Goal: Complete application form

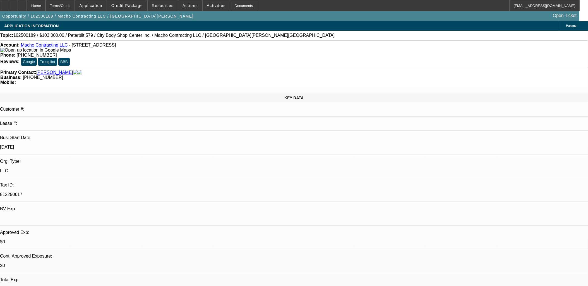
select select "0"
select select "2"
select select "0"
select select "6"
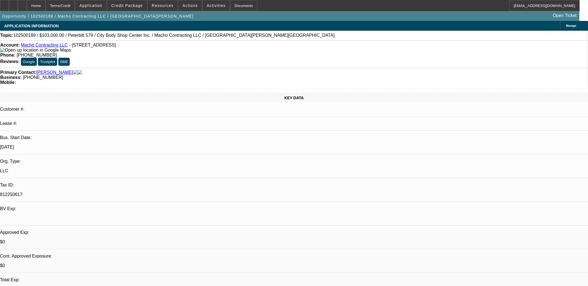
select select "0"
select select "2"
select select "0"
select select "6"
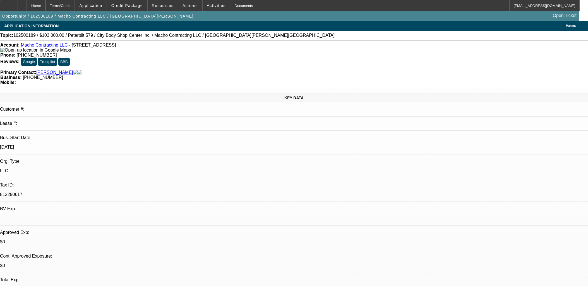
select select "0"
select select "2"
select select "0"
select select "6"
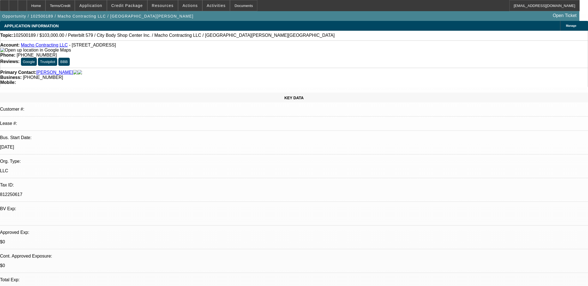
scroll to position [926, 0]
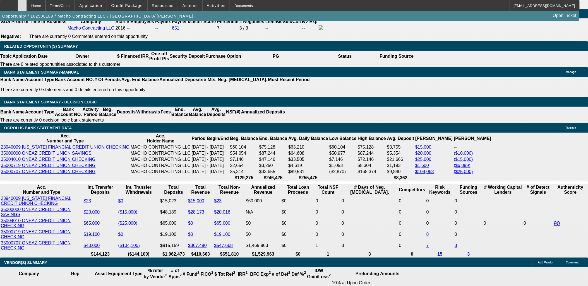
click at [27, 6] on div at bounding box center [22, 5] width 9 height 11
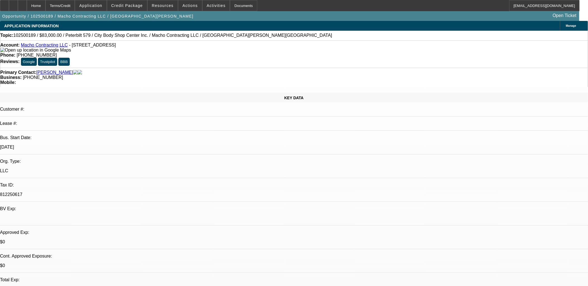
select select "0"
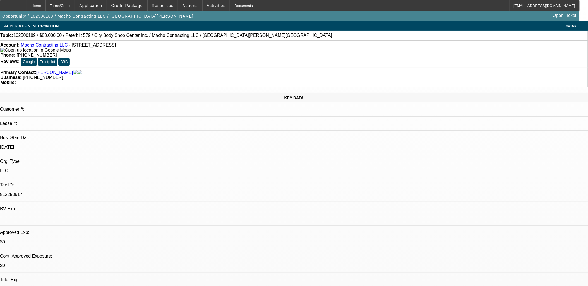
select select "0"
select select "1"
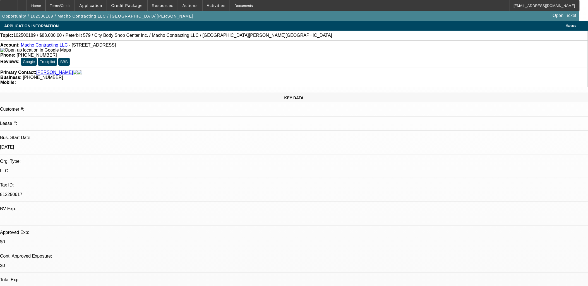
select select "2"
select select "6"
select select "1"
select select "2"
select select "6"
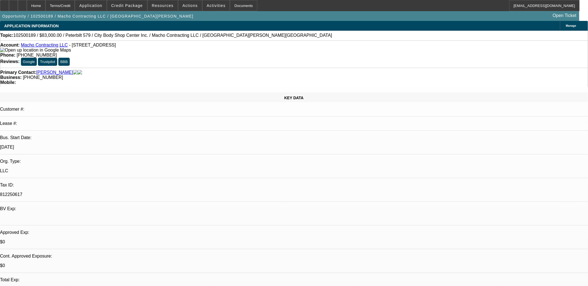
select select "1"
select select "2"
select select "6"
click at [4, 4] on icon at bounding box center [4, 4] width 0 height 0
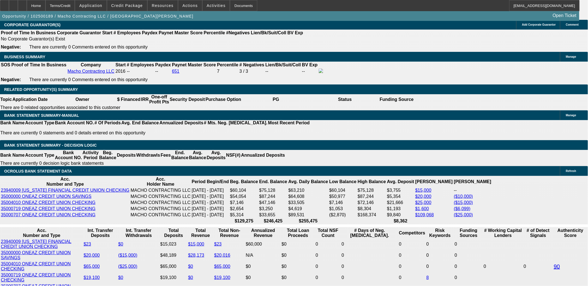
scroll to position [1023, 0]
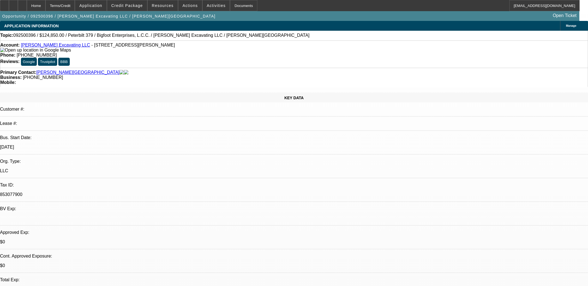
select select "0"
select select "2"
select select "0"
select select "6"
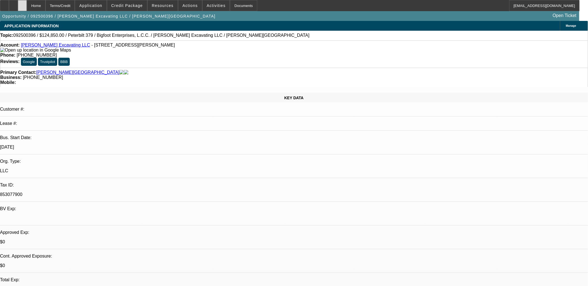
click at [27, 8] on div at bounding box center [22, 5] width 9 height 11
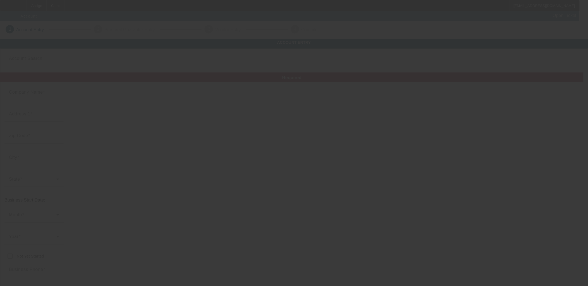
type input "10/9/2025"
type input "MS68 Tow Recovery & Transport"
type input "271 Green Hill Rd"
type input "39073"
type input "Florence"
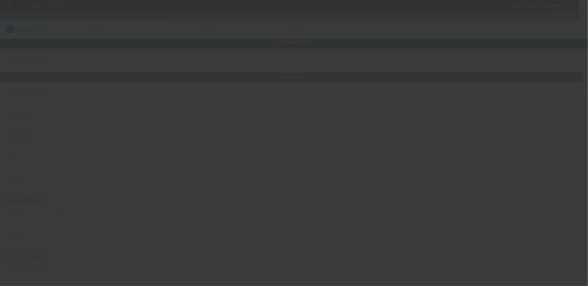
type input "(575) 640-2325"
type input "ms68towhauler@gmail.com"
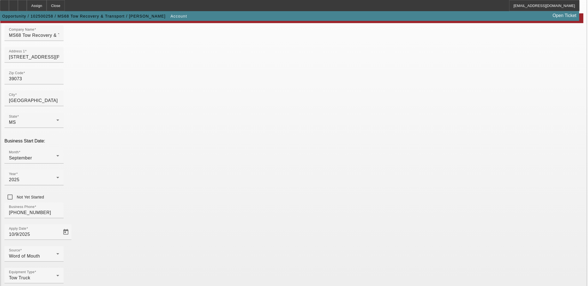
scroll to position [69, 0]
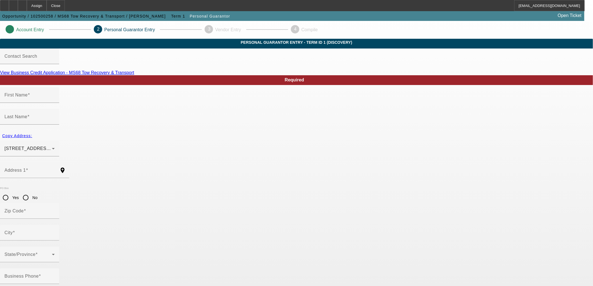
type input "Teresa"
type input "Van Houten"
type input "718 Amesbury Rd"
radio input "true"
type input "77316"
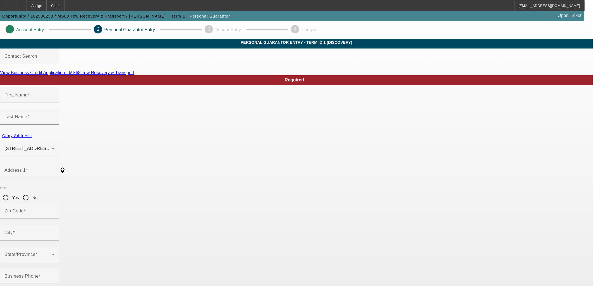
type input "Montgomery"
type input "(575) 640-2325"
type input "80"
type input "242-11-1737"
type input "[EMAIL_ADDRESS][DOMAIN_NAME]"
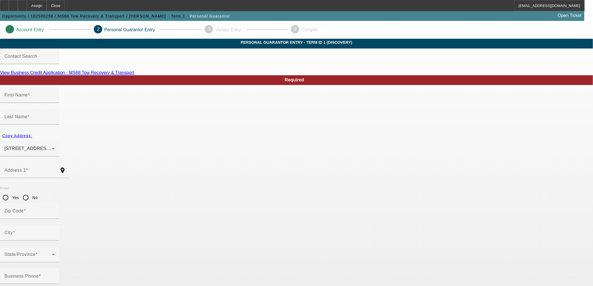
type input "S"
type input "(601) 540-1928"
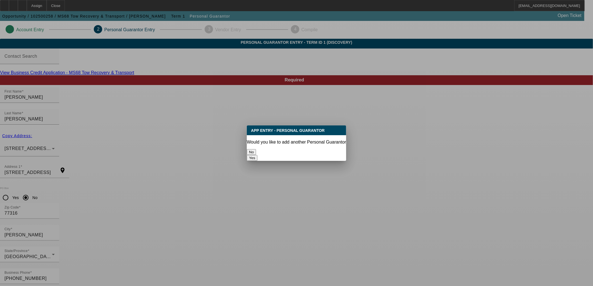
click at [256, 151] on button "No" at bounding box center [251, 152] width 9 height 6
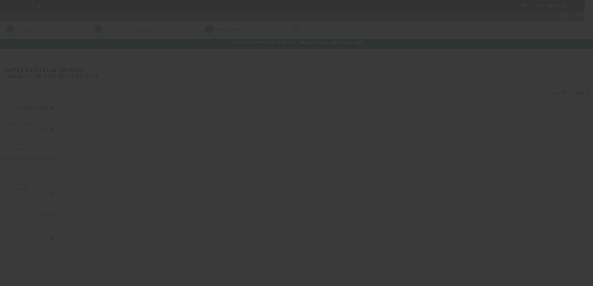
type input "$60,000.00"
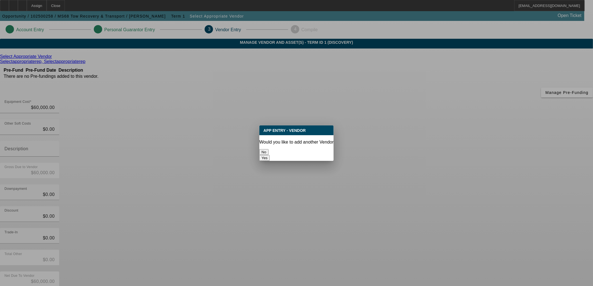
click at [268, 153] on button "No" at bounding box center [263, 152] width 9 height 6
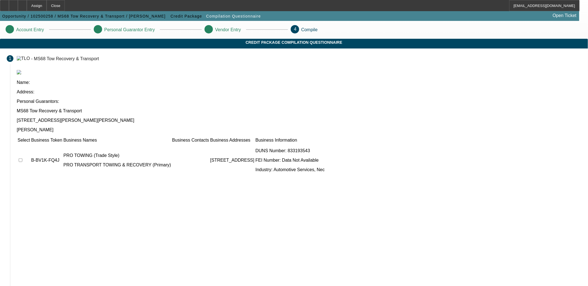
click at [439, 247] on div "Select Business Token Business Names Business Contacts Business Addresses Busin…" at bounding box center [299, 213] width 565 height 153
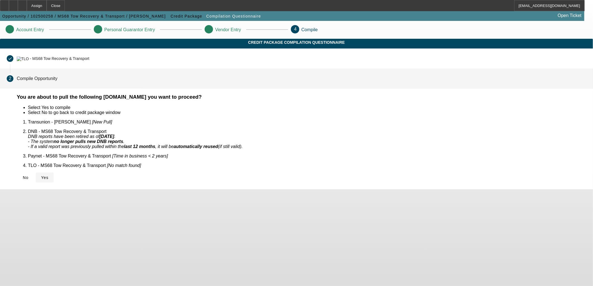
click at [49, 176] on span "Yes" at bounding box center [45, 178] width 8 height 4
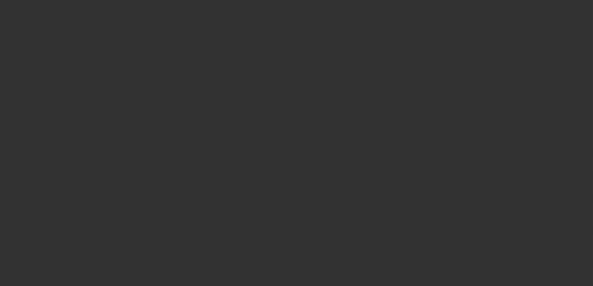
select select "0"
select select "2"
select select "0.1"
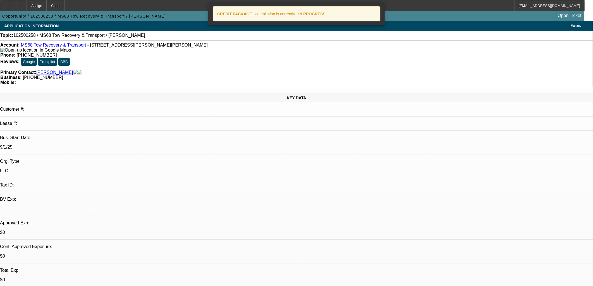
select select "1"
select select "2"
select select "4"
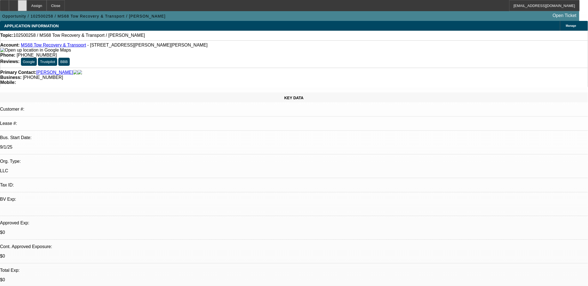
click at [27, 6] on div at bounding box center [22, 5] width 9 height 11
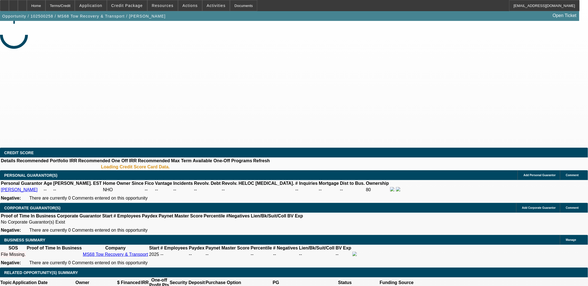
select select "0"
select select "2"
select select "0.1"
select select "2"
select select "4"
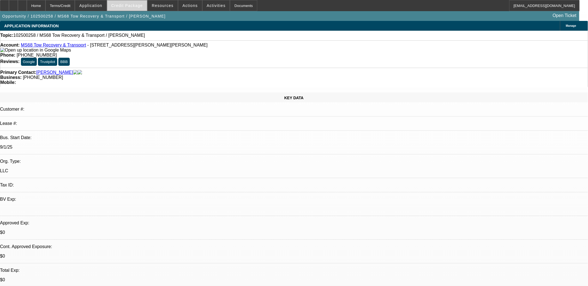
click at [142, 2] on span at bounding box center [127, 5] width 40 height 13
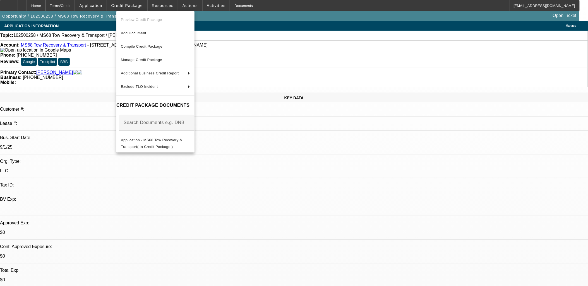
click at [143, 1] on div at bounding box center [294, 143] width 588 height 286
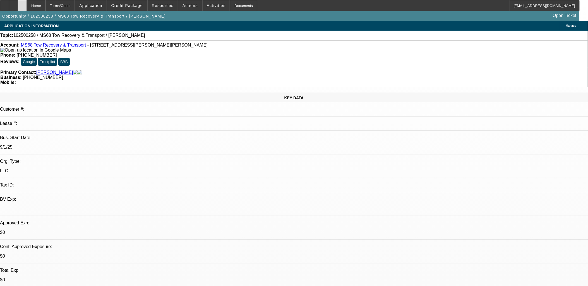
click at [27, 5] on div at bounding box center [22, 5] width 9 height 11
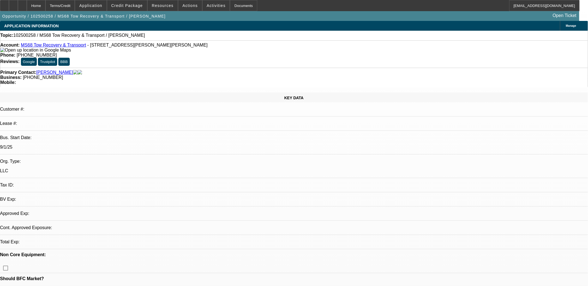
select select "0"
select select "2"
select select "0.1"
select select "1"
select select "2"
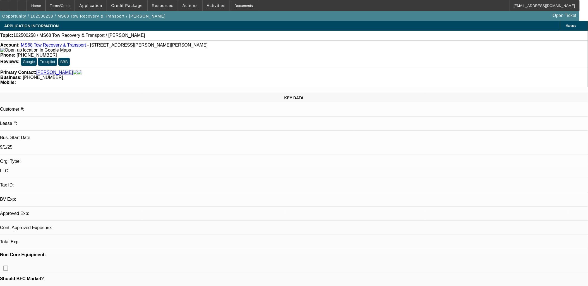
select select "4"
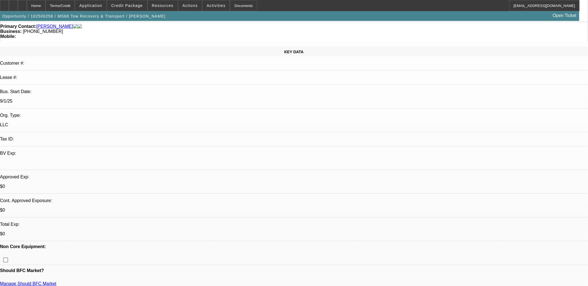
scroll to position [93, 0]
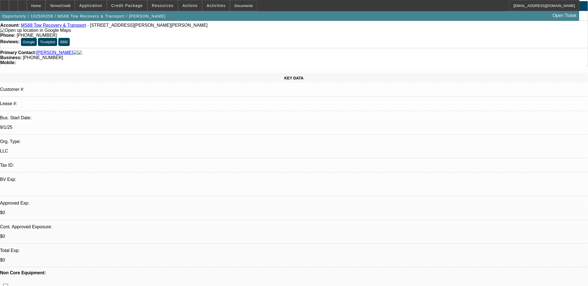
scroll to position [0, 0]
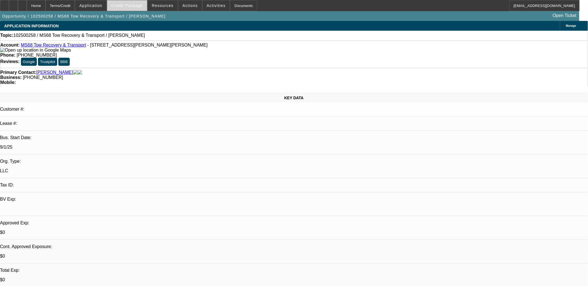
click at [134, 6] on span "Credit Package" at bounding box center [127, 5] width 32 height 4
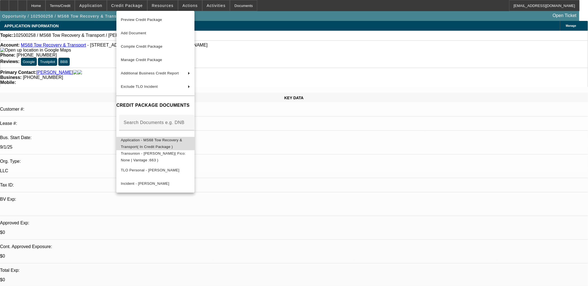
click at [149, 144] on span "Application - MS68 Tow Recovery & Transport( In Credit Package )" at bounding box center [155, 143] width 69 height 13
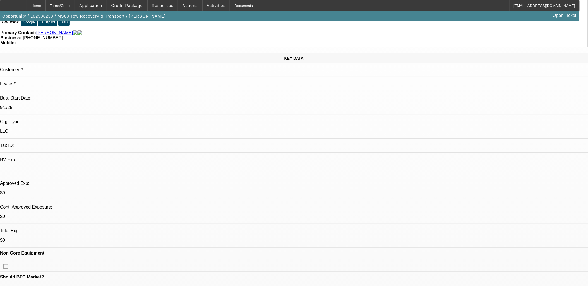
scroll to position [62, 0]
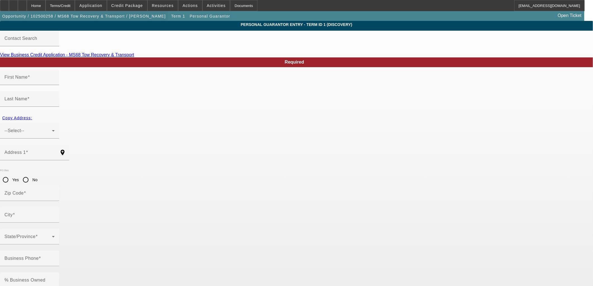
type input "Teresa"
type input "Van Houten"
type input "718 Amesbury Rd"
radio input "true"
type input "77316"
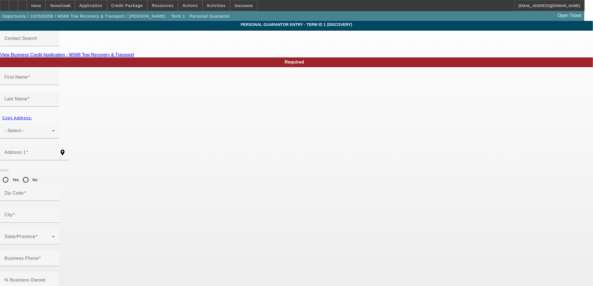
type input "Montgomery"
type input "[PHONE_NUMBER]"
type input "80"
type input "242-11-1737"
type input "[EMAIL_ADDRESS][DOMAIN_NAME]"
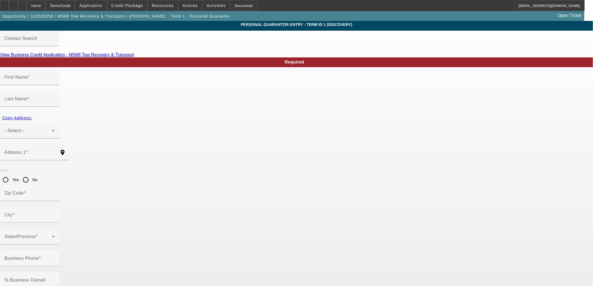
type input "S"
type input "(601) 540-1928"
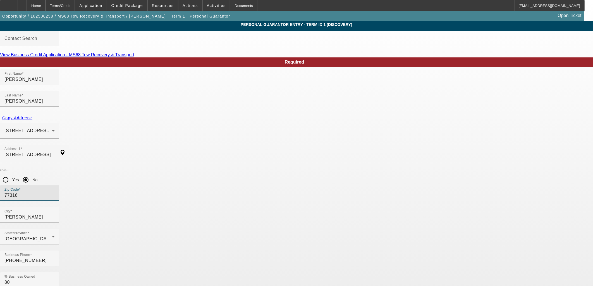
drag, startPoint x: 240, startPoint y: 153, endPoint x: 189, endPoint y: 151, distance: 51.1
click at [189, 169] on div "PO Box Yes No Zip Code 77316" at bounding box center [296, 188] width 593 height 38
click at [189, 169] on div "PO Box Yes No" at bounding box center [296, 177] width 593 height 16
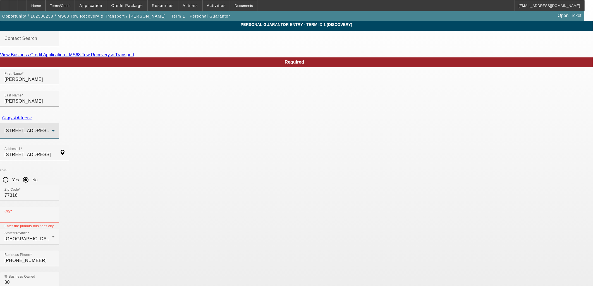
click at [89, 128] on span "718 Amesbury Rd Montgomery, TX 77316" at bounding box center [46, 130] width 85 height 5
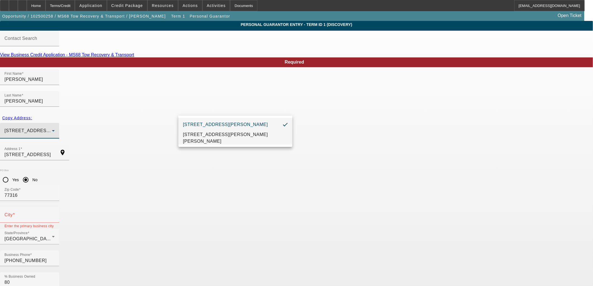
click at [197, 136] on span "271 Green Hill Rd Florence, MS 39073" at bounding box center [235, 137] width 105 height 13
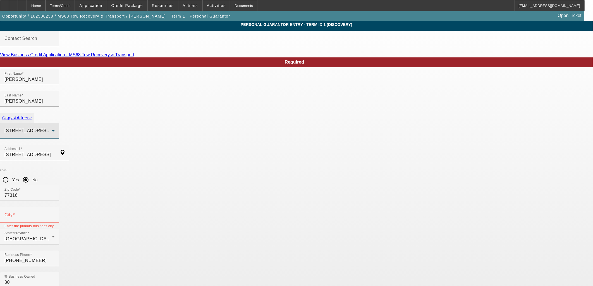
click at [32, 116] on span "Copy Address:" at bounding box center [17, 118] width 30 height 4
type input "271 Green Hill Rd"
radio input "false"
type input "39073"
type input "Florence"
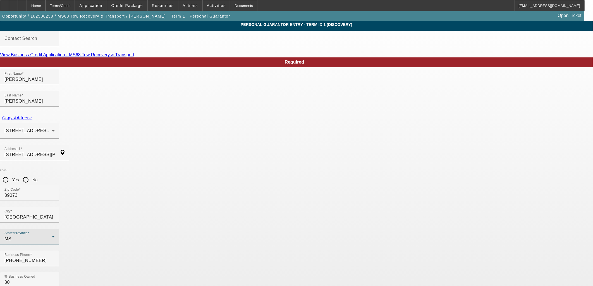
click at [52, 236] on div "MS" at bounding box center [27, 239] width 47 height 7
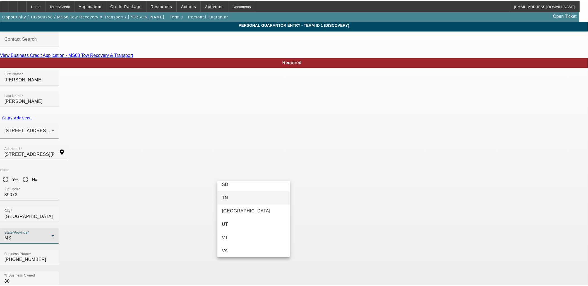
scroll to position [577, 0]
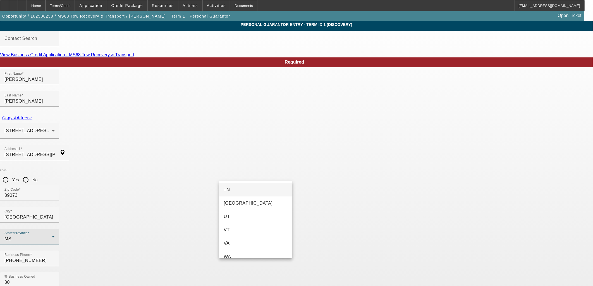
click at [311, 278] on div at bounding box center [296, 143] width 593 height 286
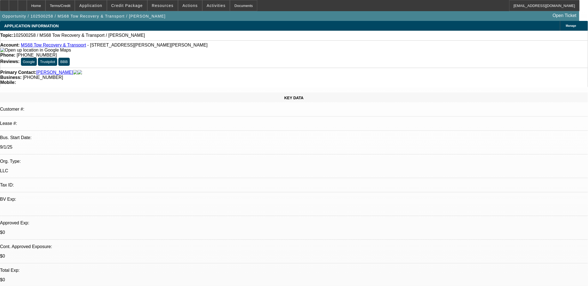
select select "0"
select select "2"
select select "0.1"
select select "4"
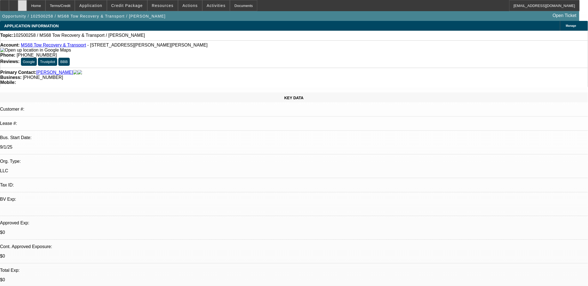
click at [27, 6] on div at bounding box center [22, 5] width 9 height 11
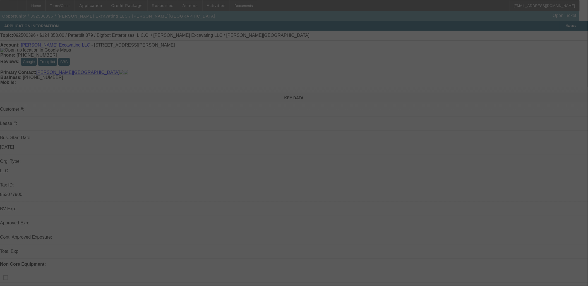
select select "0"
select select "2"
select select "0"
select select "6"
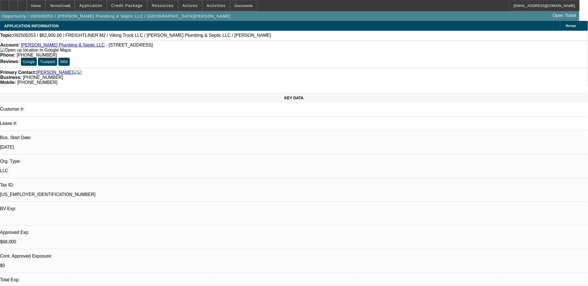
select select "0"
select select "2"
select select "0"
select select "0.1"
select select "2"
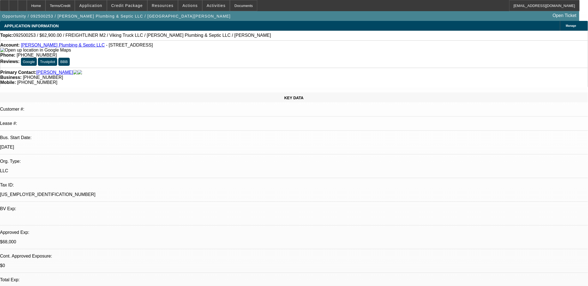
select select "0"
select select "2"
select select "0"
select select "0.1"
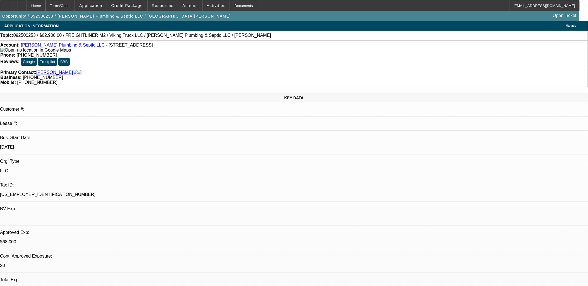
select select "2"
select select "0"
select select "1"
select select "2"
select select "6"
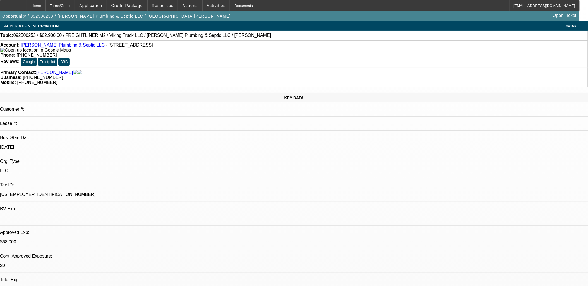
select select "1"
select select "2"
select select "6"
select select "1"
select select "2"
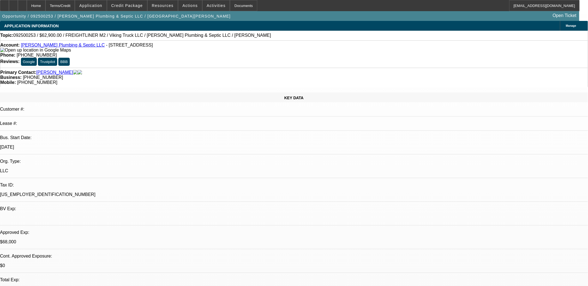
select select "6"
select select "1"
select select "2"
select select "6"
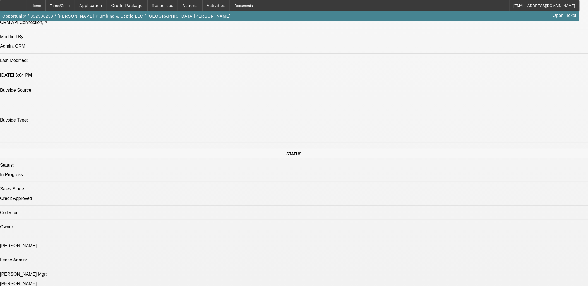
scroll to position [434, 0]
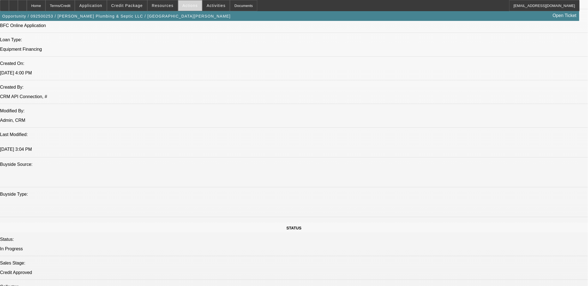
click at [189, 9] on span at bounding box center [190, 5] width 24 height 13
click at [192, 35] on span "Close" at bounding box center [203, 33] width 44 height 7
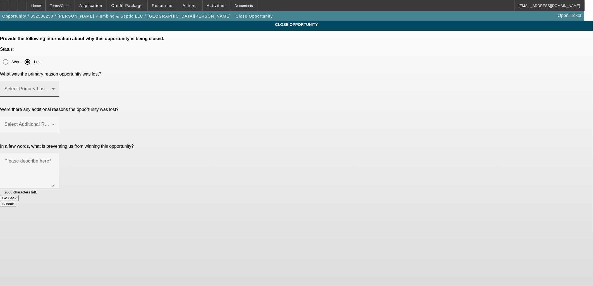
click at [59, 81] on mat-form-field "Select Primary Lost Reason" at bounding box center [29, 92] width 59 height 22
click at [52, 88] on span at bounding box center [27, 91] width 47 height 7
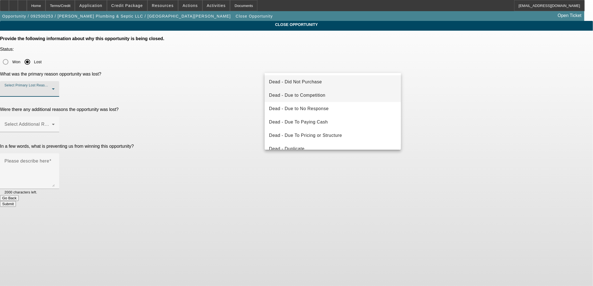
click at [299, 93] on span "Dead - Due to Competition" at bounding box center [297, 95] width 56 height 7
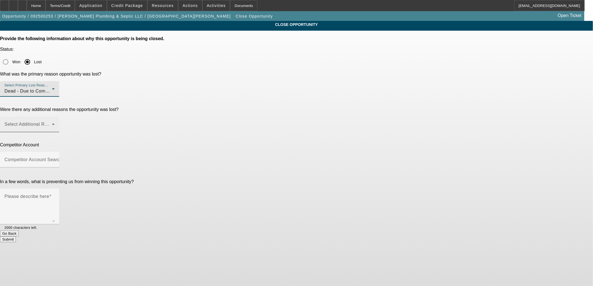
click at [52, 123] on span at bounding box center [27, 126] width 47 height 7
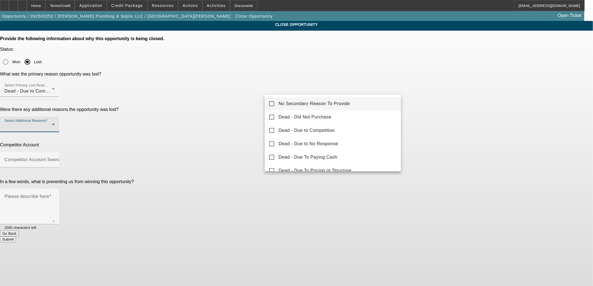
click at [284, 101] on span "No Secondary Reason To Provide" at bounding box center [314, 103] width 71 height 7
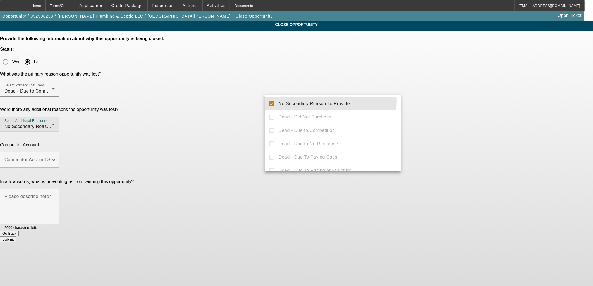
click at [247, 103] on div at bounding box center [296, 143] width 593 height 286
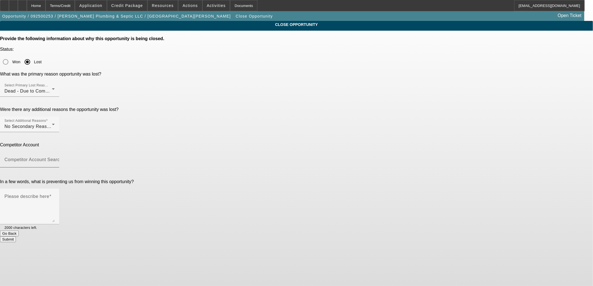
click at [62, 157] on mat-label "Competitor Account Search" at bounding box center [33, 159] width 58 height 5
click at [55, 159] on input "Competitor Account Search" at bounding box center [29, 162] width 50 height 7
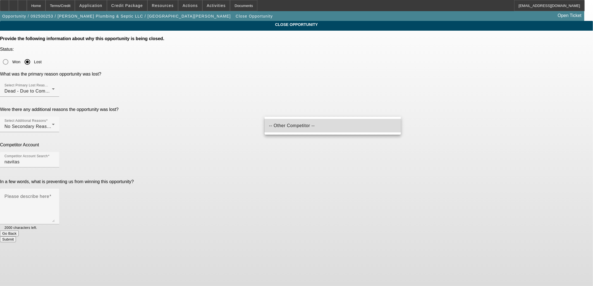
click at [296, 123] on span "-- Other Competitor --" at bounding box center [292, 126] width 46 height 7
type input "-- Other Competitor --"
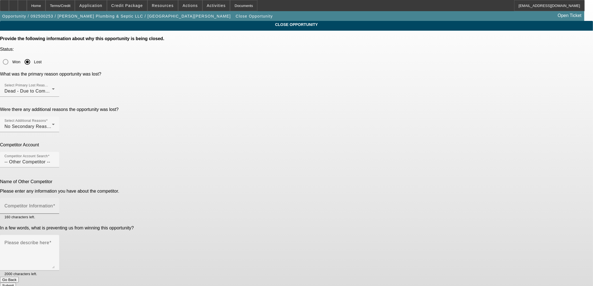
click at [53, 204] on mat-label "Competitor Information" at bounding box center [28, 206] width 49 height 5
click at [55, 205] on input "Competitor Information" at bounding box center [29, 208] width 50 height 7
type input "Navitas"
paste textarea "https://www.navitascredit.com/"
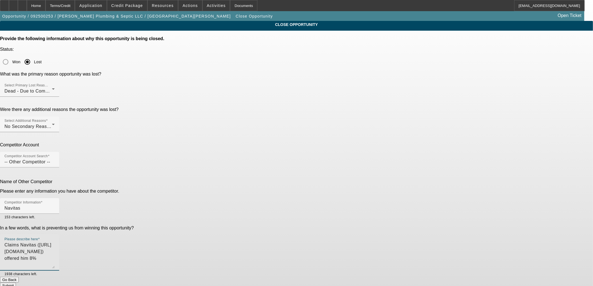
type textarea "Claims Navitas ([URL][DOMAIN_NAME]) offered him 8%"
click at [16, 283] on button "Submit" at bounding box center [8, 286] width 16 height 6
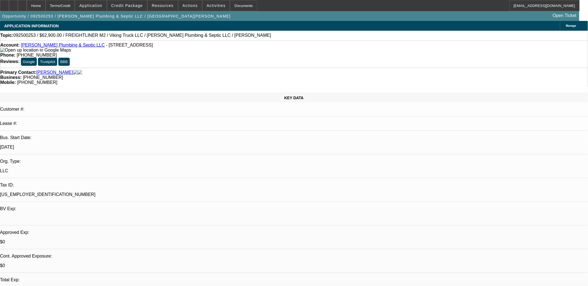
select select "0"
select select "2"
select select "0"
select select "6"
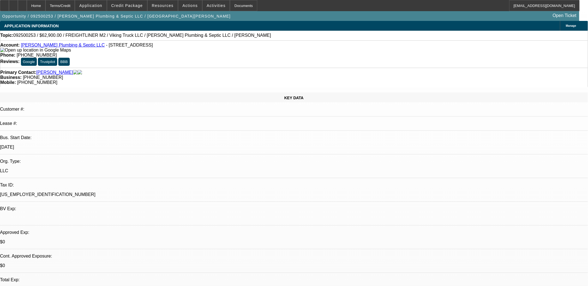
select select "0.1"
select select "2"
select select "0"
select select "6"
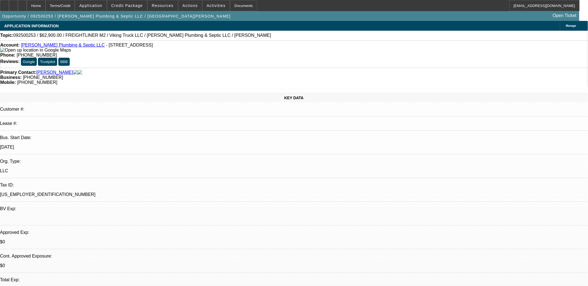
select select "0"
select select "2"
select select "0"
select select "6"
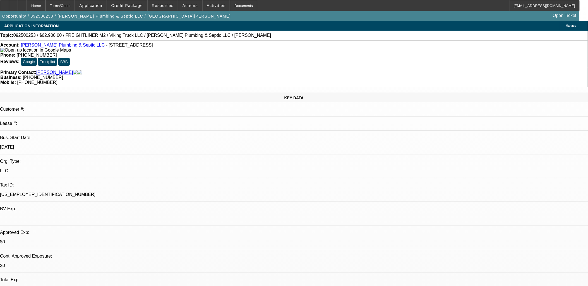
select select "0.1"
select select "2"
select select "0"
select select "6"
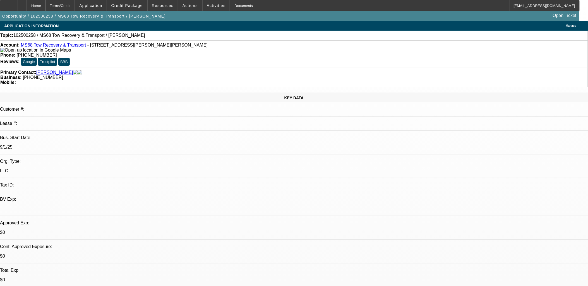
select select "0"
select select "2"
select select "0.1"
select select "4"
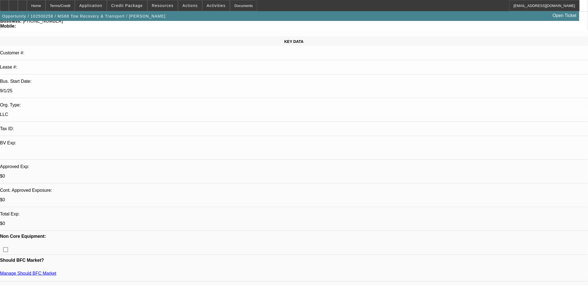
scroll to position [62, 0]
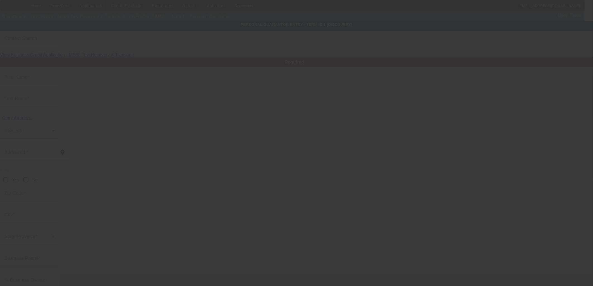
type input "Teresa"
type input "Van Houten"
type input "271 Green Hill Rd"
radio input "true"
type input "39073"
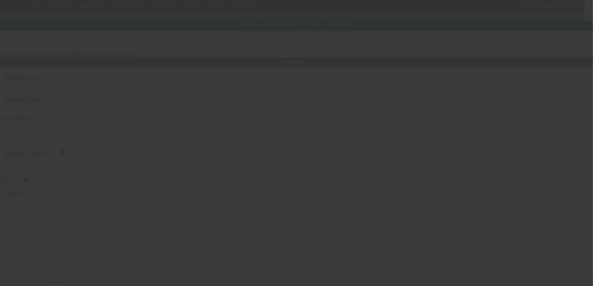
type input "Florence"
type input "(575) 640-2325"
type input "80"
type input "242-11-1737"
type input "teresvanhouten@sbcglobal.net"
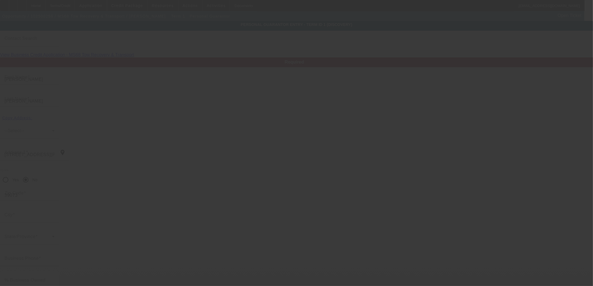
type input "S"
type input "(601) 540-1928"
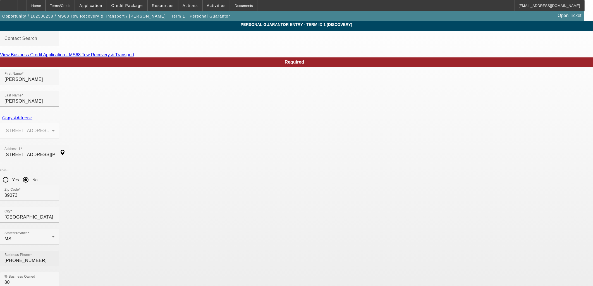
drag, startPoint x: 234, startPoint y: 197, endPoint x: 169, endPoint y: 191, distance: 65.5
click at [176, 251] on div "Business Phone (575) 640-2325 % Business Owned 80" at bounding box center [296, 273] width 593 height 44
type input "100"
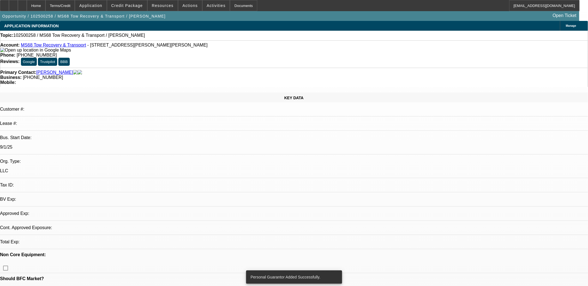
select select "0"
select select "2"
select select "0.1"
select select "4"
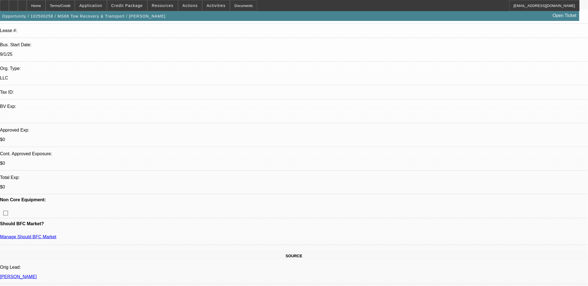
scroll to position [62, 0]
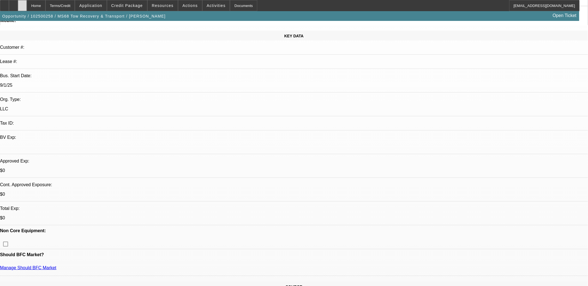
click at [22, 4] on icon at bounding box center [22, 4] width 0 height 0
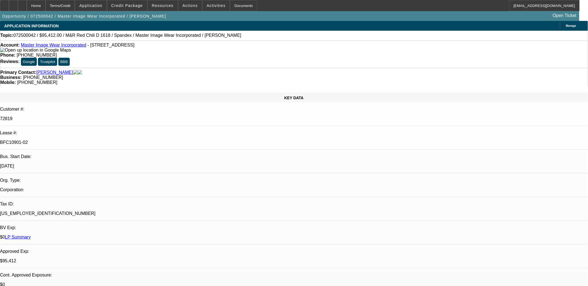
select select "0"
select select "0.1"
select select "0"
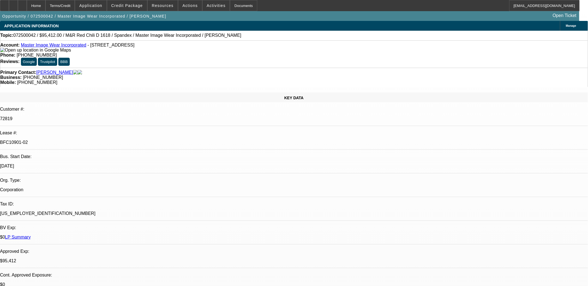
select select "0.1"
select select "0"
select select "0.1"
select select "0"
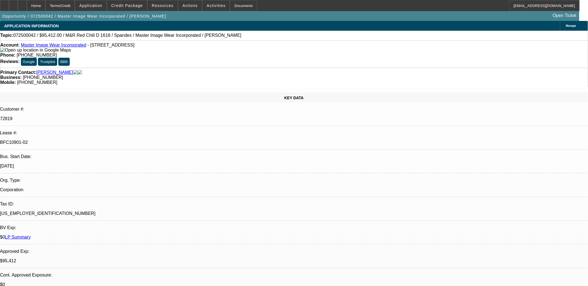
select select "0"
select select "0.1"
select select "1"
select select "4"
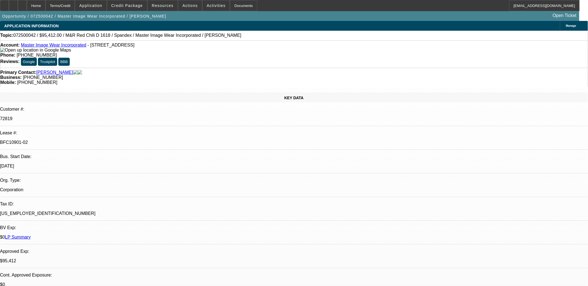
select select "1"
select select "4"
select select "1"
select select "3"
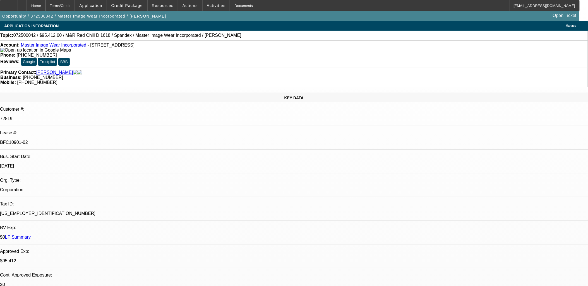
select select "4"
select select "1"
select select "3"
select select "4"
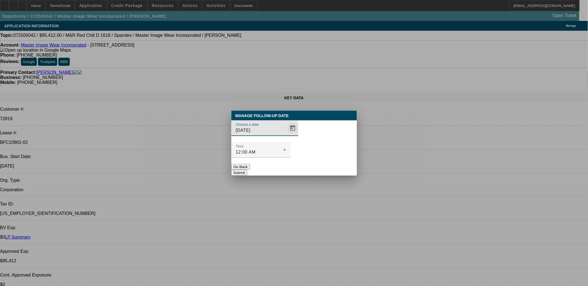
click at [286, 135] on span "Open calendar" at bounding box center [292, 128] width 13 height 13
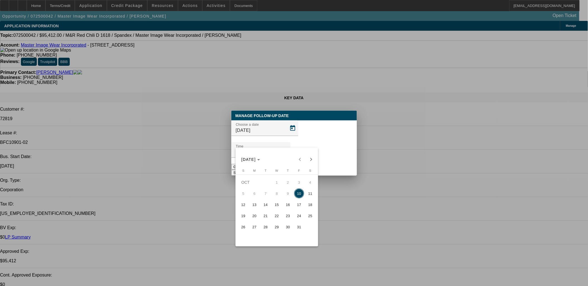
drag, startPoint x: 251, startPoint y: 205, endPoint x: 257, endPoint y: 202, distance: 7.3
click at [251, 205] on span "13" at bounding box center [254, 205] width 10 height 10
type input "[DATE]"
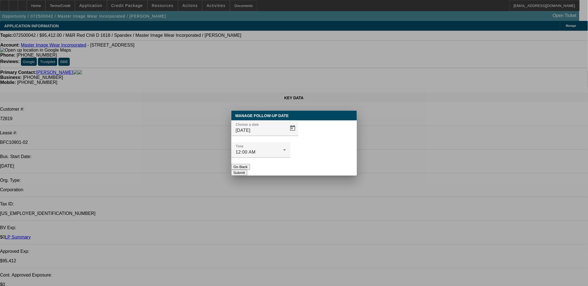
click at [247, 170] on button "Submit" at bounding box center [239, 173] width 16 height 6
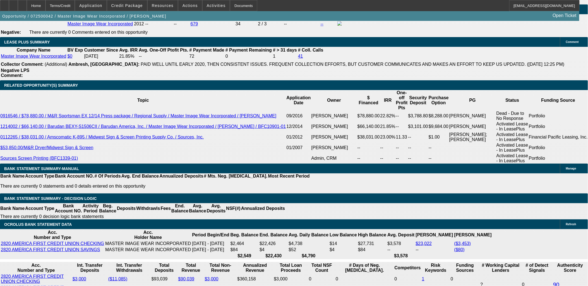
scroll to position [1085, 0]
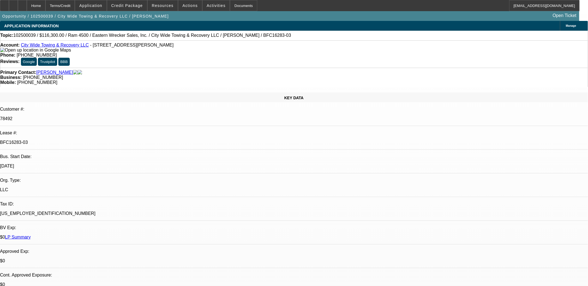
select select "0"
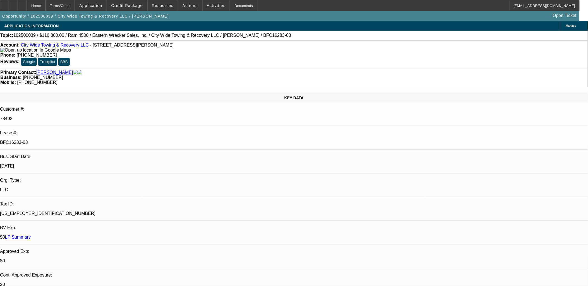
select select "0"
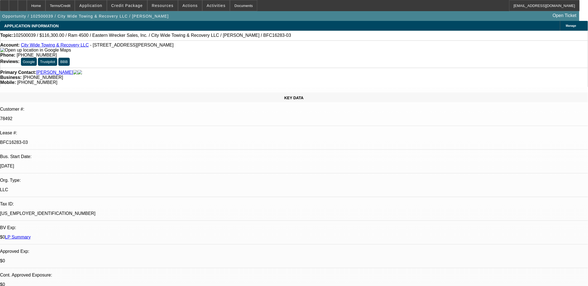
select select "0"
select select "1"
select select "2"
select select "6"
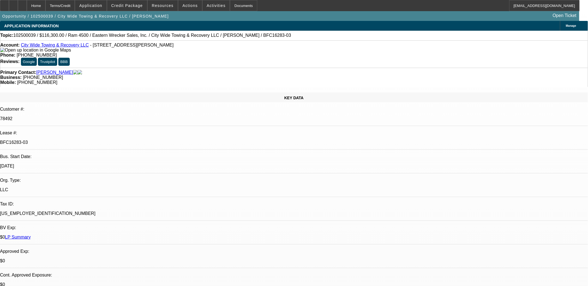
select select "1"
select select "2"
select select "6"
select select "1"
select select "2"
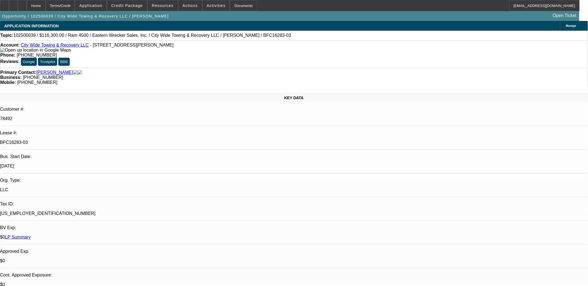
select select "6"
select select "1"
select select "2"
select select "6"
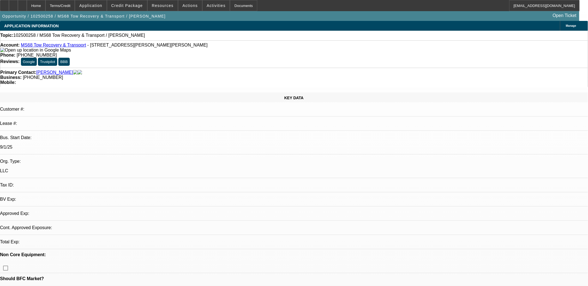
select select "0"
select select "2"
select select "0.1"
select select "1"
select select "2"
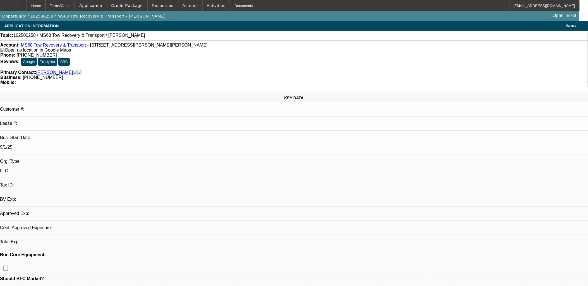
select select "4"
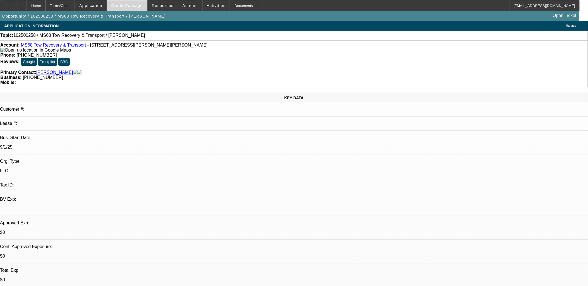
click at [128, 5] on span "Credit Package" at bounding box center [127, 5] width 32 height 4
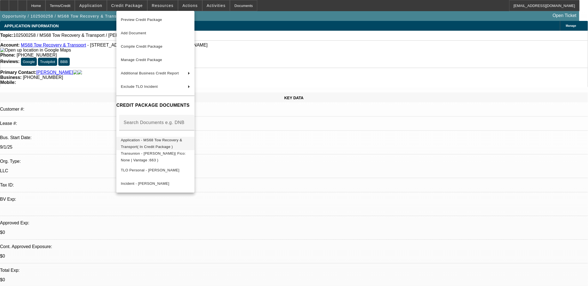
click at [150, 140] on span "Application - MS68 Tow Recovery & Transport( In Credit Package )" at bounding box center [151, 143] width 61 height 11
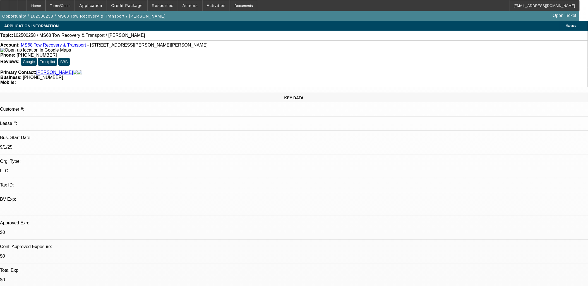
click at [207, 5] on span "Activities" at bounding box center [216, 5] width 19 height 4
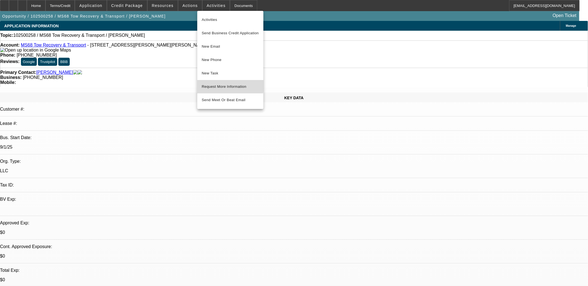
click at [215, 85] on span "Request More Information" at bounding box center [230, 86] width 57 height 7
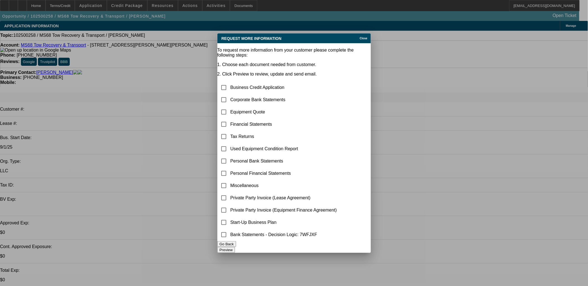
click at [360, 37] on span "Close" at bounding box center [364, 38] width 8 height 3
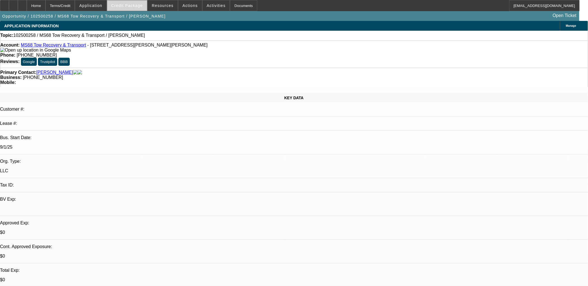
click at [122, 7] on span "Credit Package" at bounding box center [127, 5] width 32 height 4
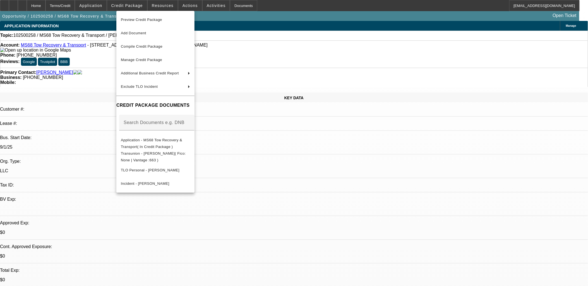
click at [108, 8] on div at bounding box center [294, 143] width 588 height 286
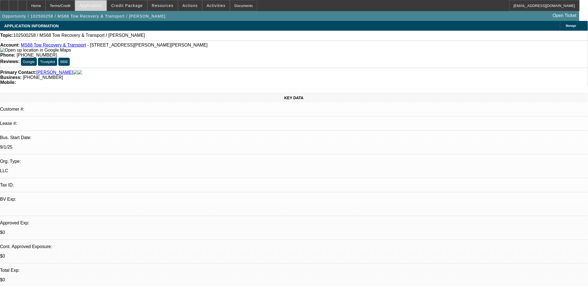
click at [101, 8] on span at bounding box center [90, 5] width 31 height 13
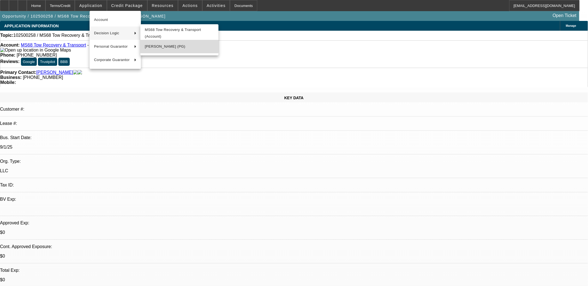
click at [155, 49] on span "Teresa Van Houten (PG)" at bounding box center [179, 46] width 69 height 7
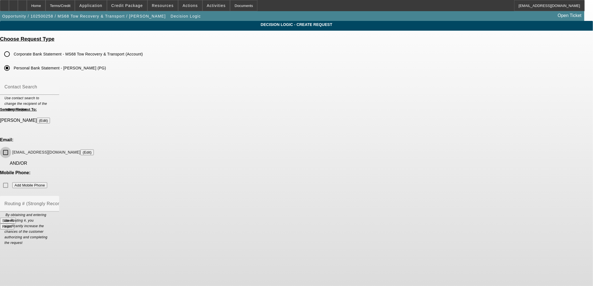
click at [11, 147] on input "teresvanhouten@sbcglobal.net (Edit)" at bounding box center [5, 152] width 11 height 11
click at [16, 218] on button "Submit" at bounding box center [8, 221] width 16 height 6
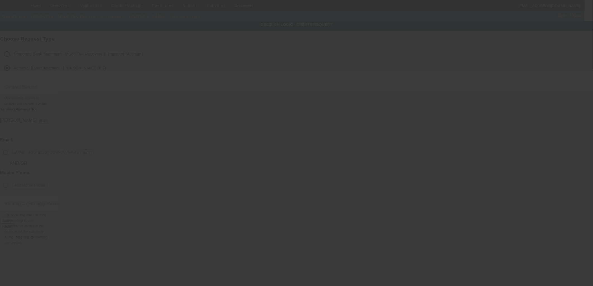
checkbox input "false"
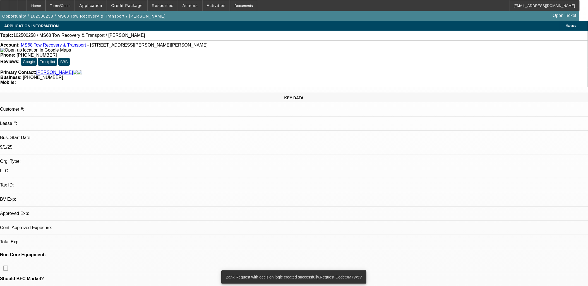
select select "0"
select select "2"
select select "0.1"
select select "4"
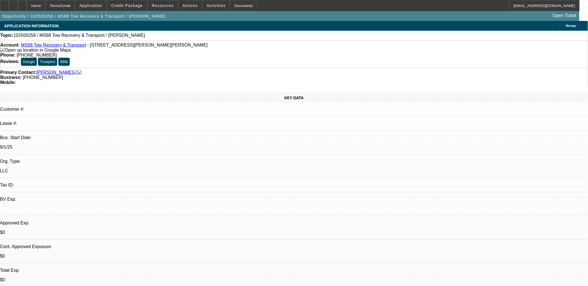
scroll to position [11, 0]
click at [209, 8] on span at bounding box center [216, 5] width 27 height 13
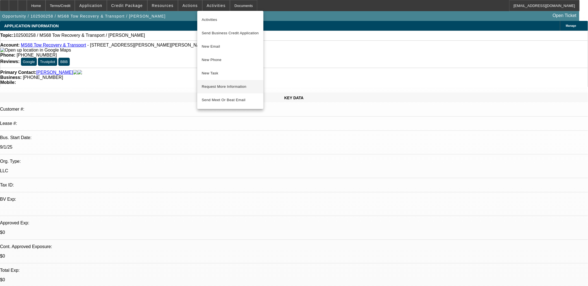
click at [216, 81] on button "Request More Information" at bounding box center [230, 86] width 66 height 13
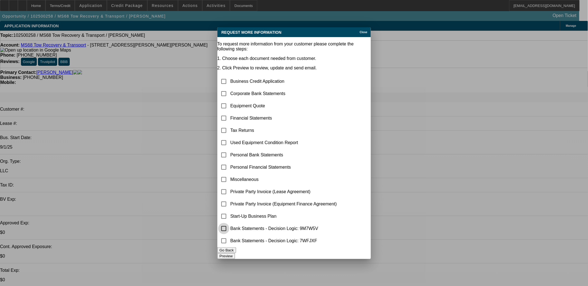
click at [229, 227] on input "checkbox" at bounding box center [223, 228] width 11 height 11
checkbox input "true"
click at [229, 213] on input "checkbox" at bounding box center [223, 216] width 11 height 11
checkbox input "true"
click at [229, 100] on input "checkbox" at bounding box center [223, 105] width 11 height 11
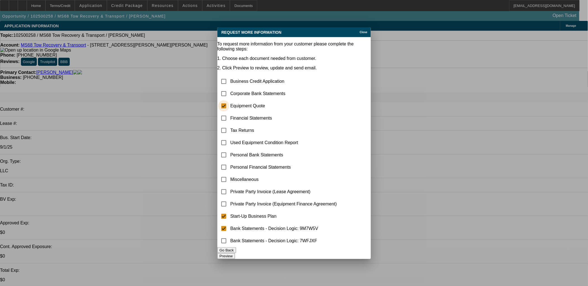
checkbox input "true"
click at [229, 174] on input "checkbox" at bounding box center [223, 179] width 11 height 11
checkbox input "true"
click at [235, 258] on button "Preview" at bounding box center [226, 256] width 18 height 6
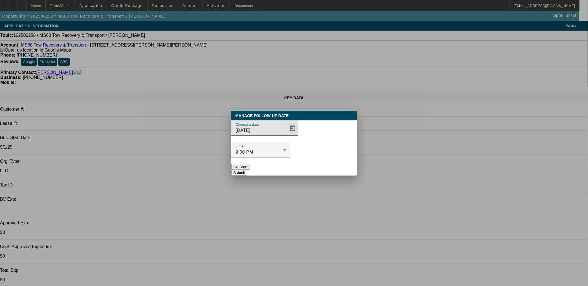
click at [286, 135] on span "Open calendar" at bounding box center [292, 128] width 13 height 13
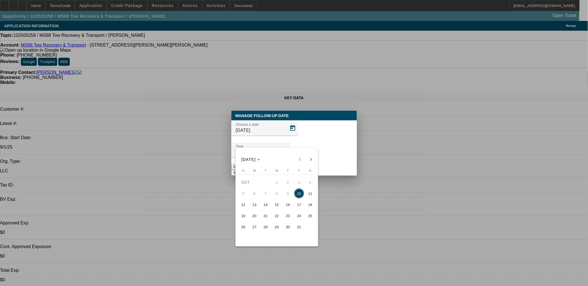
click at [252, 206] on span "13" at bounding box center [254, 205] width 10 height 10
type input "10/13/2025"
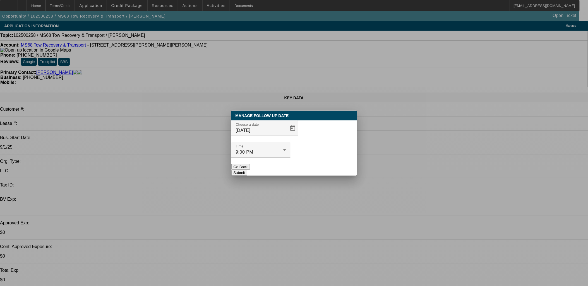
click at [247, 170] on button "Submit" at bounding box center [239, 173] width 16 height 6
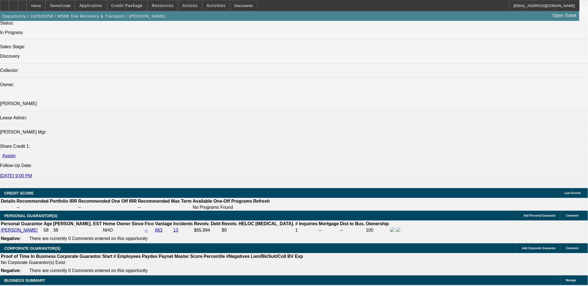
scroll to position [651, 0]
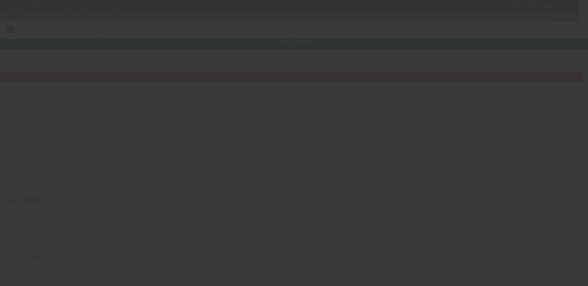
type input "10/9/2025"
type input "Get Braille"
type input "Tbd"
type input "[GEOGRAPHIC_DATA]"
type input "[PHONE_NUMBER]"
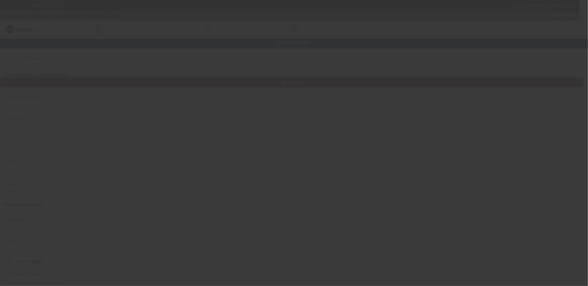
type input "[EMAIL_ADDRESS][DOMAIN_NAME]"
type input "[URL][DOMAIN_NAME]"
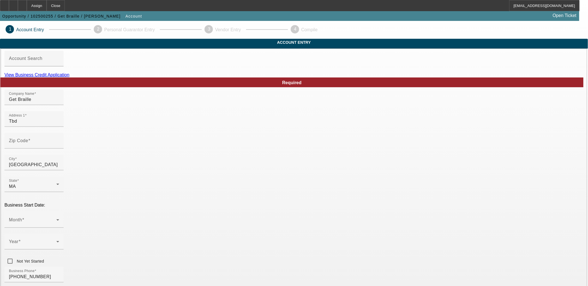
click at [69, 77] on link "View Business Credit Application" at bounding box center [36, 75] width 65 height 5
drag, startPoint x: 180, startPoint y: 125, endPoint x: 105, endPoint y: 124, distance: 74.8
drag, startPoint x: 105, startPoint y: 124, endPoint x: 152, endPoint y: 131, distance: 47.2
click at [59, 125] on input "Tbd" at bounding box center [34, 121] width 50 height 7
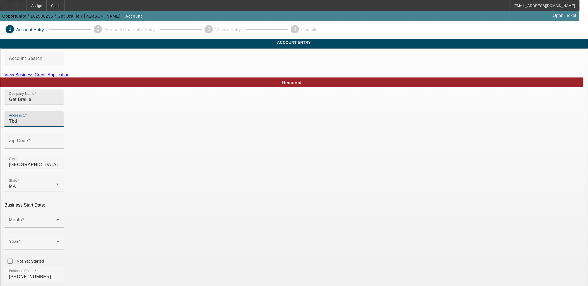
click at [64, 105] on div "Company Name Get Braille" at bounding box center [33, 98] width 59 height 16
drag, startPoint x: 161, startPoint y: 108, endPoint x: 37, endPoint y: 97, distance: 125.0
type input "Company Maker, LLC"
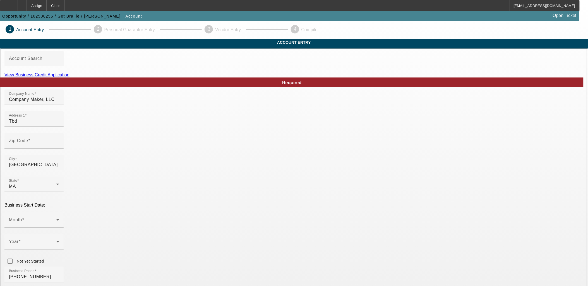
type input "[DOMAIN_NAME]"
click at [69, 77] on link "View Business Credit Application" at bounding box center [36, 75] width 65 height 5
drag, startPoint x: 165, startPoint y: 129, endPoint x: 77, endPoint y: 133, distance: 87.7
type input "[STREET_ADDRESS]"
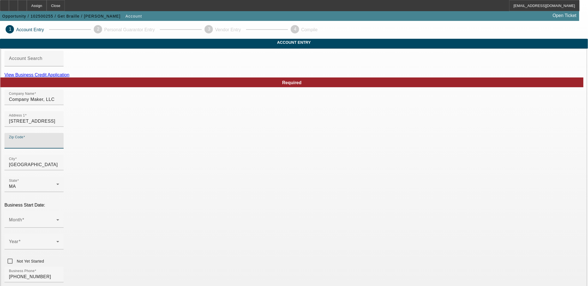
click at [59, 147] on input "Zip Code" at bounding box center [34, 143] width 50 height 7
type input "0"
type input "01970"
type input "[GEOGRAPHIC_DATA]"
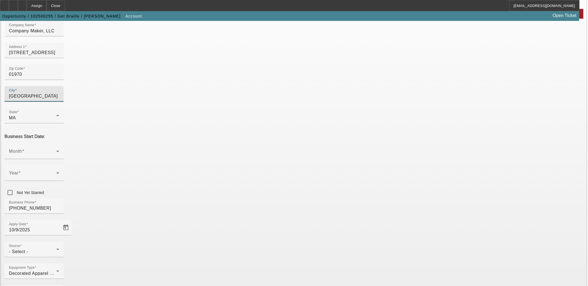
scroll to position [69, 0]
click at [59, 143] on div "Month" at bounding box center [34, 151] width 50 height 16
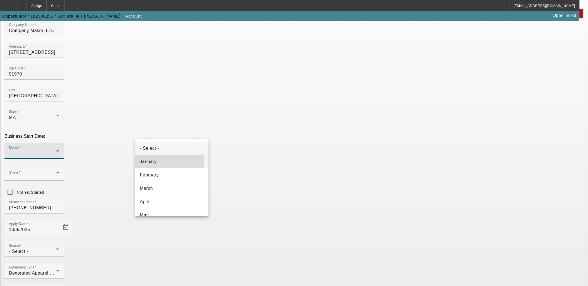
click at [160, 160] on mat-option "January" at bounding box center [171, 161] width 73 height 13
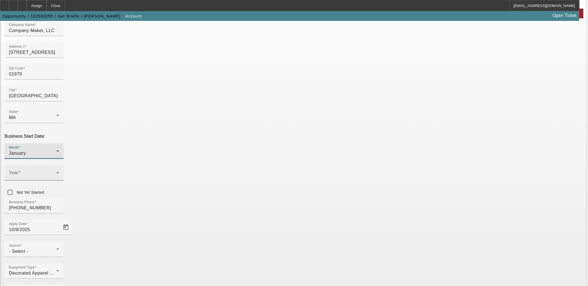
click at [56, 172] on span at bounding box center [32, 175] width 47 height 7
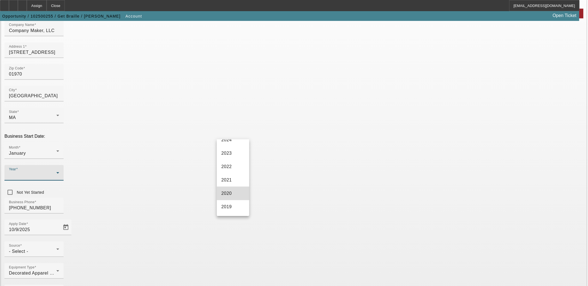
click at [235, 191] on mat-option "2020" at bounding box center [233, 193] width 32 height 13
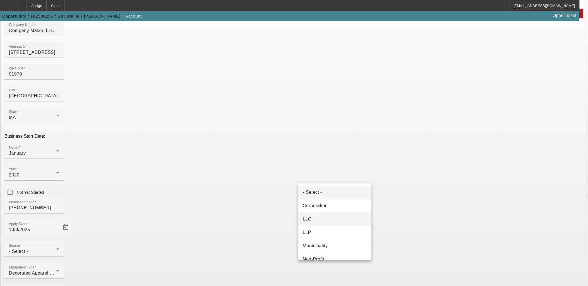
click at [318, 214] on mat-option "LLC" at bounding box center [334, 219] width 73 height 13
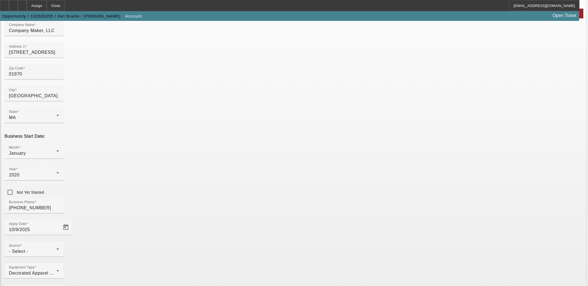
type input "844579659"
click at [28, 249] on span "- Select -" at bounding box center [18, 251] width 19 height 5
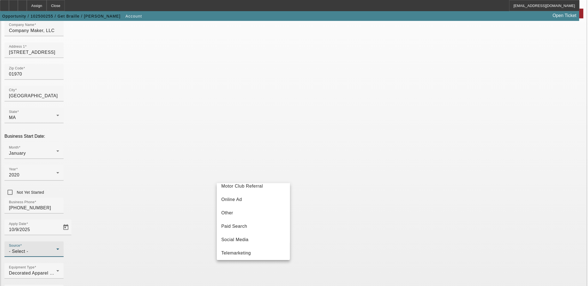
scroll to position [198, 0]
click at [248, 240] on span "Vendor Referral" at bounding box center [237, 238] width 33 height 7
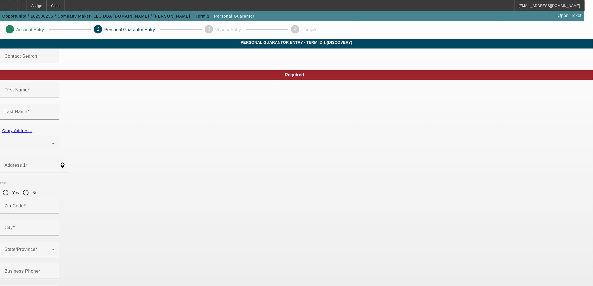
type input "Mark"
type input "[PERSON_NAME]"
radio input "true"
type input "[PHONE_NUMBER]"
type input "013-80-0752"
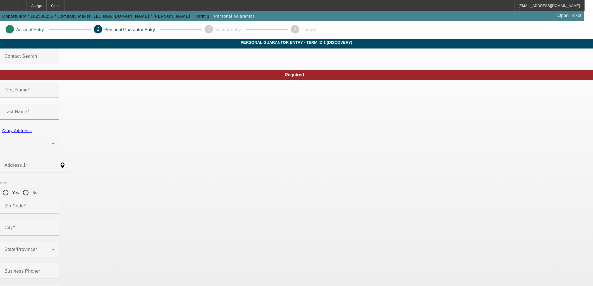
type input "[EMAIL_ADDRESS][DOMAIN_NAME]"
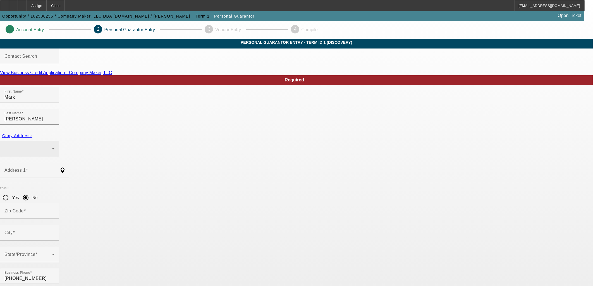
click at [52, 145] on div at bounding box center [27, 148] width 47 height 7
click at [37, 143] on div at bounding box center [296, 143] width 593 height 286
click at [55, 169] on input "Address 1" at bounding box center [29, 172] width 50 height 7
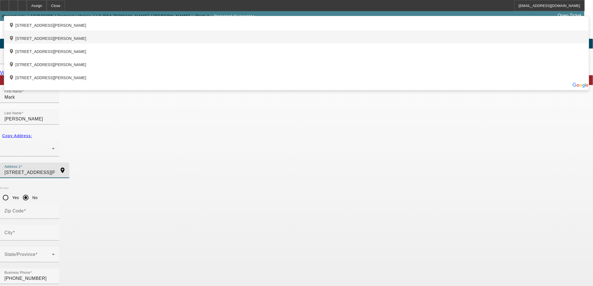
type input "[STREET_ADDRESS][PERSON_NAME]"
click at [197, 44] on div "add_location [STREET_ADDRESS][PERSON_NAME]" at bounding box center [296, 36] width 584 height 13
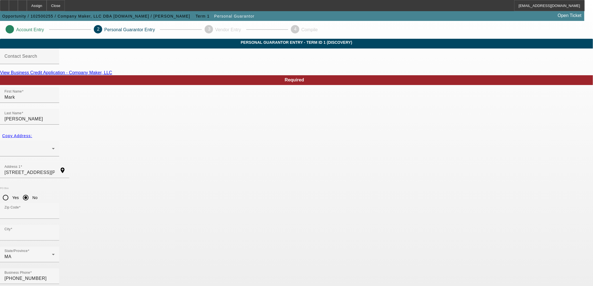
type input "01960"
type input "Peabody"
type input "100"
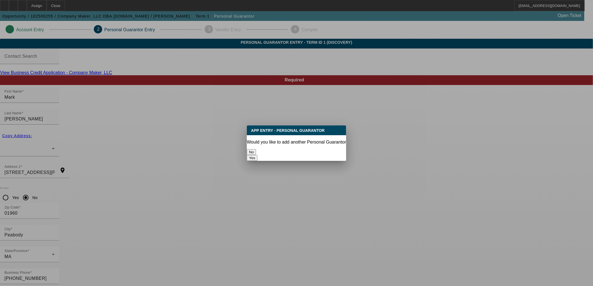
click at [256, 149] on button "No" at bounding box center [251, 152] width 9 height 6
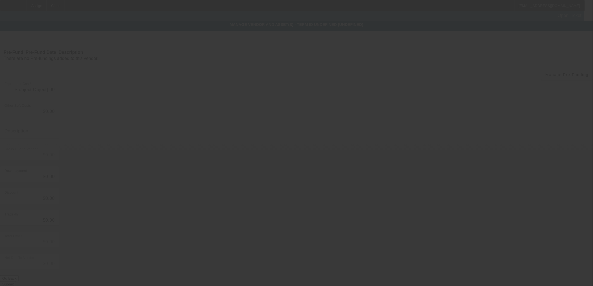
type input "$100,000.00"
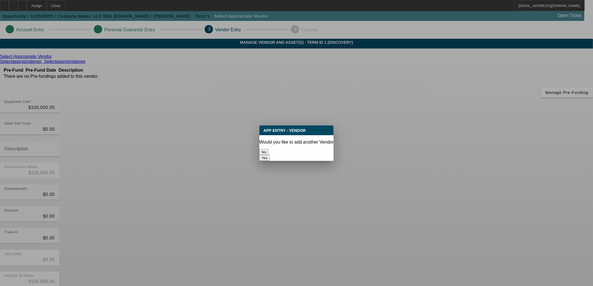
click at [268, 149] on button "No" at bounding box center [263, 152] width 9 height 6
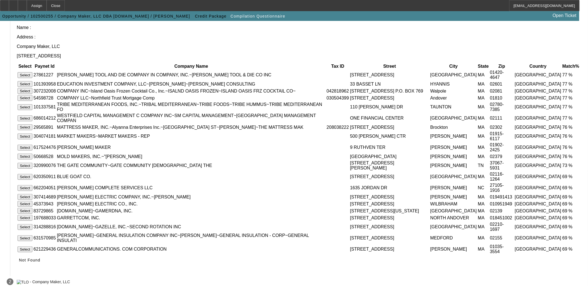
scroll to position [148, 0]
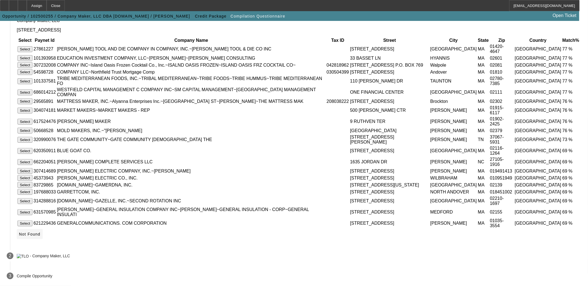
click at [40, 236] on span "Not Found" at bounding box center [29, 234] width 21 height 4
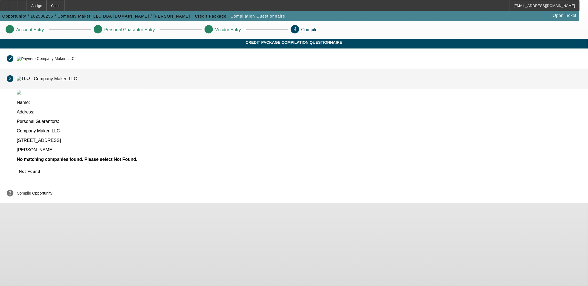
scroll to position [0, 0]
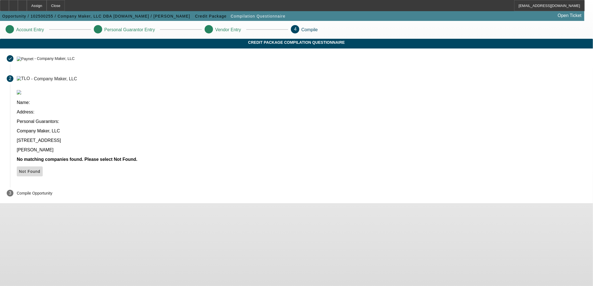
click at [40, 169] on span "Not Found" at bounding box center [29, 171] width 21 height 4
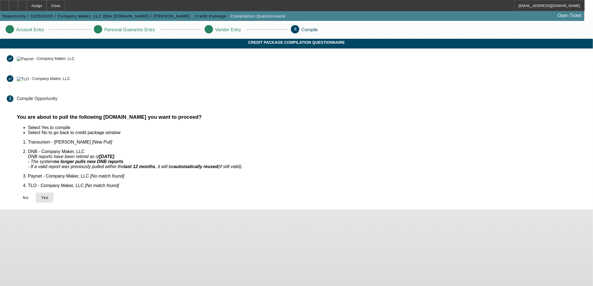
click at [41, 196] on icon at bounding box center [41, 198] width 0 height 4
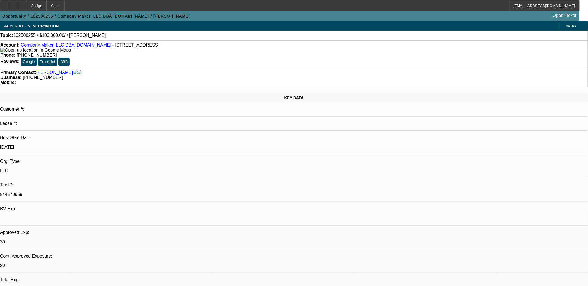
select select "0"
select select "2"
select select "0.1"
select select "4"
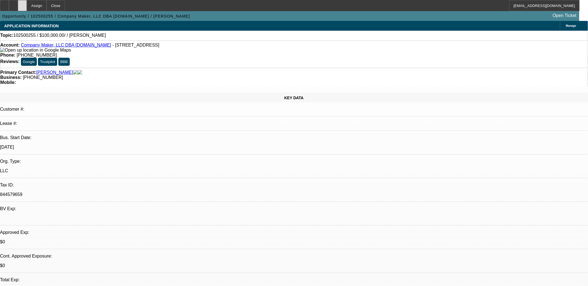
click at [27, 4] on div at bounding box center [22, 5] width 9 height 11
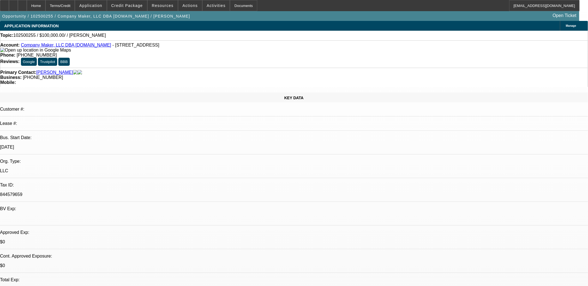
select select "0"
select select "2"
select select "0.1"
select select "1"
select select "2"
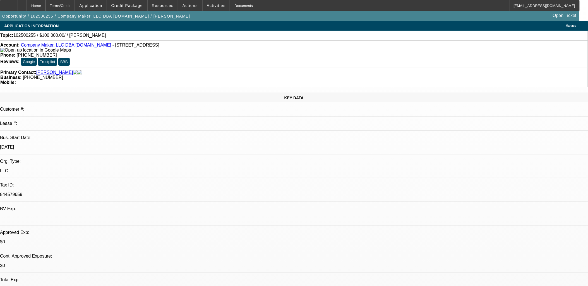
select select "4"
click at [27, 9] on div at bounding box center [22, 5] width 9 height 11
select select "0"
select select "2"
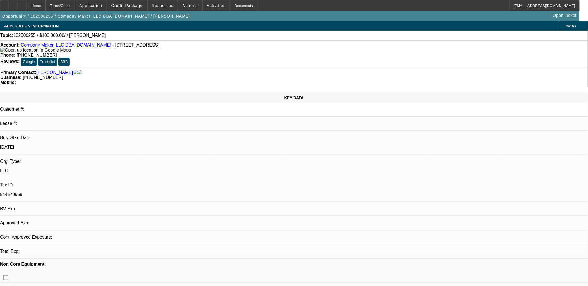
select select "2"
select select "0.1"
select select "4"
click at [132, 7] on span "Credit Package" at bounding box center [127, 5] width 32 height 4
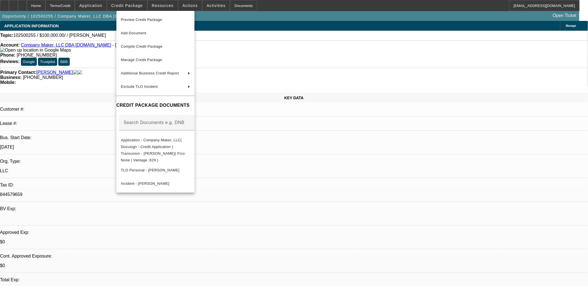
click at [132, 7] on div at bounding box center [294, 143] width 588 height 286
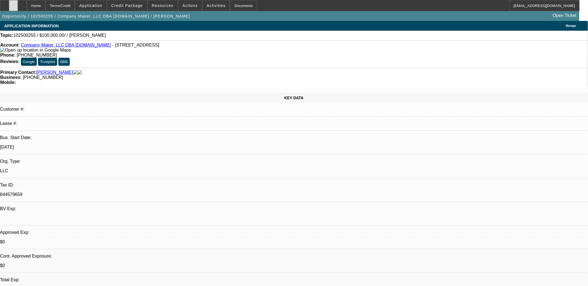
click at [13, 4] on icon at bounding box center [13, 4] width 0 height 0
click at [27, 4] on div at bounding box center [22, 5] width 9 height 11
select select "0"
select select "2"
select select "0.1"
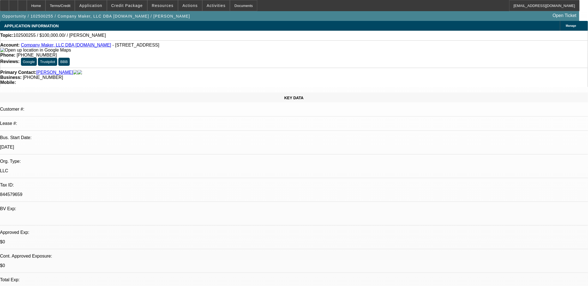
select select "1"
select select "2"
select select "4"
click at [126, 7] on span "Credit Package" at bounding box center [127, 5] width 32 height 4
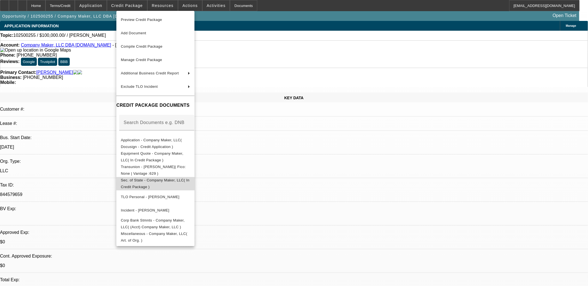
click at [146, 183] on span "Sec. of State - Company Maker, LLC( In Credit Package )" at bounding box center [155, 183] width 69 height 13
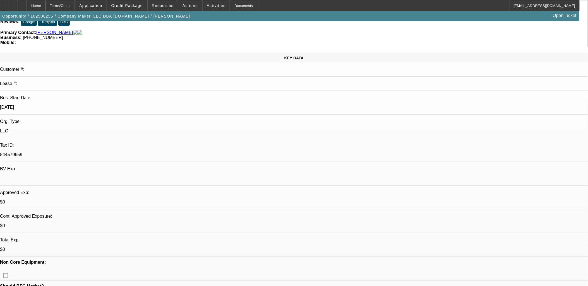
scroll to position [62, 0]
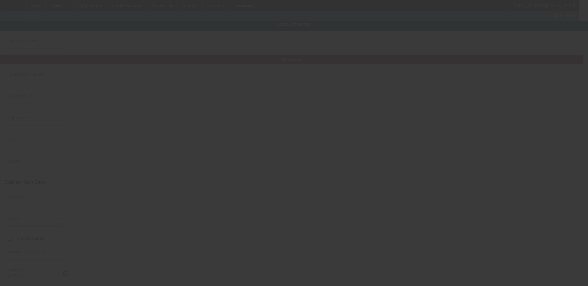
type input "Company Maker, LLC"
type input "[STREET_ADDRESS]"
type input "01970"
type input "[GEOGRAPHIC_DATA]"
type input "[PHONE_NUMBER]"
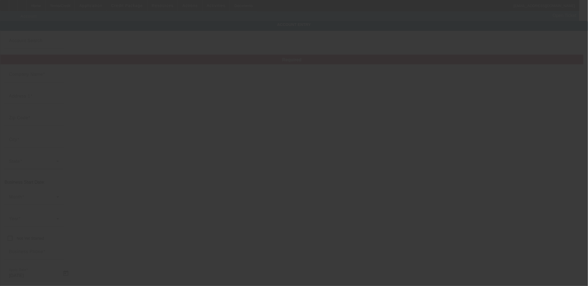
type input "[DOMAIN_NAME]"
type input "[EMAIL_ADDRESS][DOMAIN_NAME]"
type input "844579659"
type input "[URL][DOMAIN_NAME]"
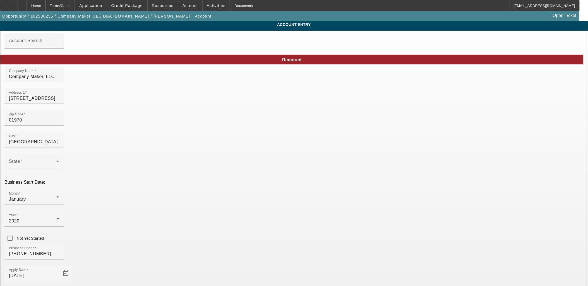
type input "10/9/2025"
drag, startPoint x: 164, startPoint y: 102, endPoint x: 86, endPoint y: 105, distance: 77.9
type input "[STREET_ADDRESS]"
drag, startPoint x: 168, startPoint y: 147, endPoint x: 150, endPoint y: 147, distance: 17.9
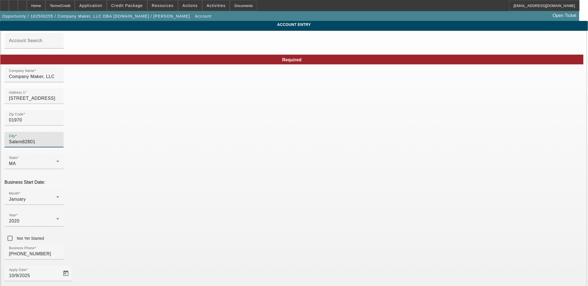
click at [59, 145] on input "Salem82801" at bounding box center [34, 142] width 50 height 7
type input "[GEOGRAPHIC_DATA]"
drag, startPoint x: 157, startPoint y: 125, endPoint x: 121, endPoint y: 126, distance: 35.5
click at [133, 126] on div "Zip Code 01970" at bounding box center [293, 121] width 579 height 22
paste input "82801"
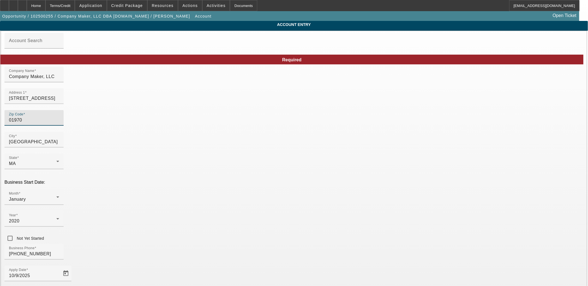
type input "82801"
type input "[PERSON_NAME]"
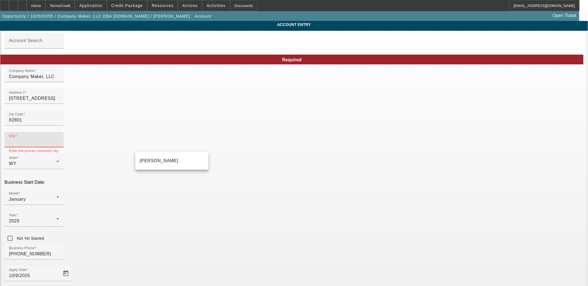
type input "[PERSON_NAME]"
click at [158, 161] on mat-option "[PERSON_NAME]" at bounding box center [171, 160] width 73 height 13
type input "[PERSON_NAME]"
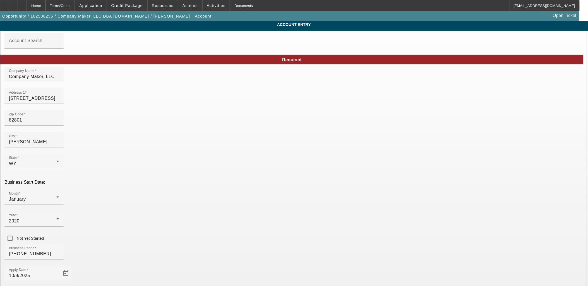
type input "Ste 1200"
drag, startPoint x: 416, startPoint y: 135, endPoint x: 428, endPoint y: 131, distance: 11.8
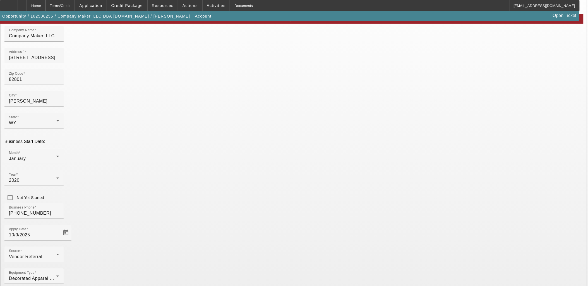
scroll to position [41, 0]
type input "Manufacturer of Braille"
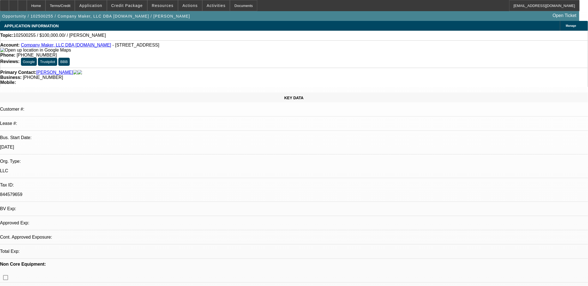
select select "0"
select select "2"
select select "0.1"
select select "4"
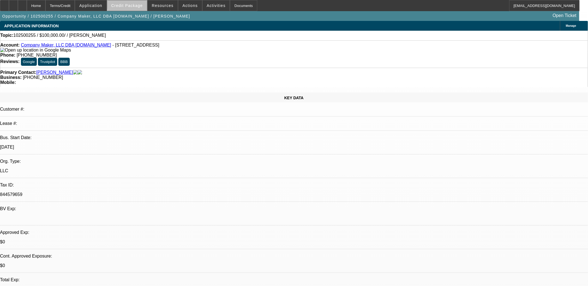
click at [137, 5] on span "Credit Package" at bounding box center [127, 5] width 32 height 4
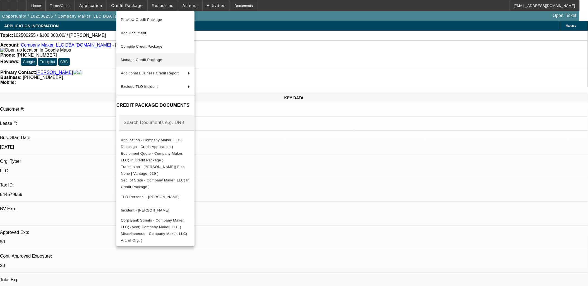
click at [139, 61] on span "Manage Credit Package" at bounding box center [141, 60] width 41 height 4
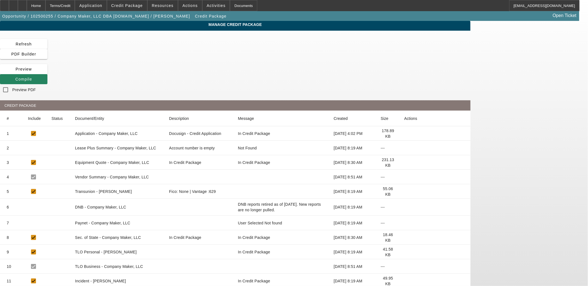
click at [404, 223] on icon at bounding box center [404, 223] width 0 height 0
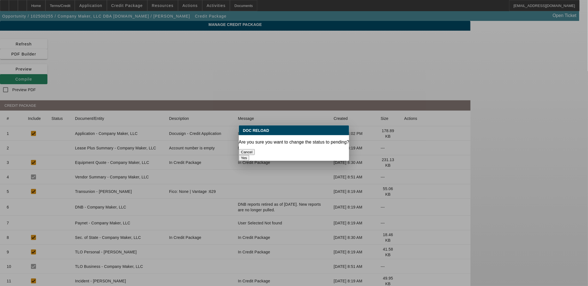
click at [249, 155] on button "Yes" at bounding box center [244, 158] width 11 height 6
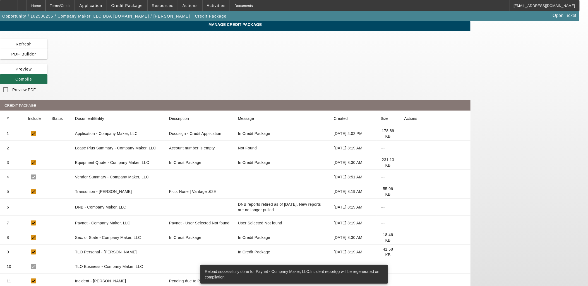
click at [32, 77] on span "Compile" at bounding box center [23, 79] width 17 height 4
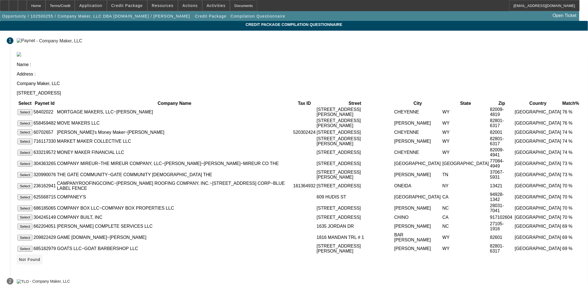
click at [43, 267] on span at bounding box center [30, 259] width 26 height 13
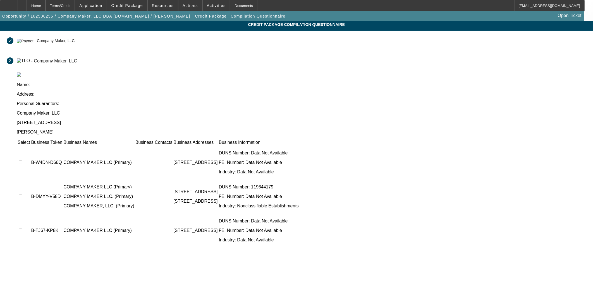
click at [22, 161] on input "checkbox" at bounding box center [21, 163] width 4 height 4
checkbox input "true"
click at [22, 195] on input "checkbox" at bounding box center [21, 197] width 4 height 4
checkbox input "true"
click at [22, 229] on input "checkbox" at bounding box center [21, 231] width 4 height 4
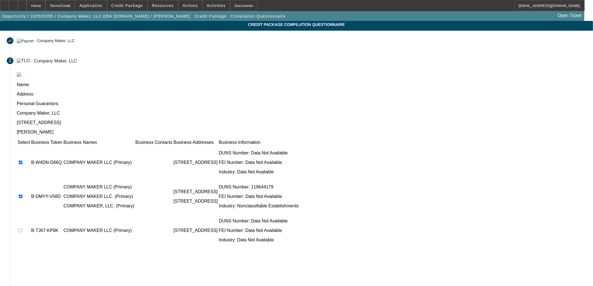
checkbox input "true"
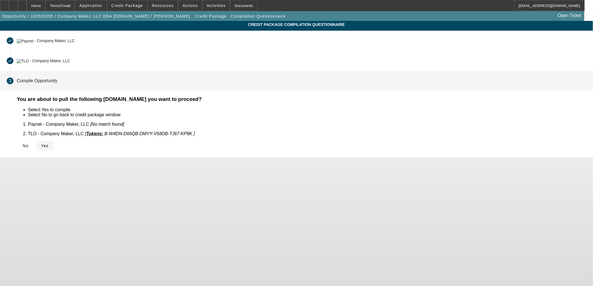
click at [49, 144] on span "Yes" at bounding box center [45, 146] width 8 height 4
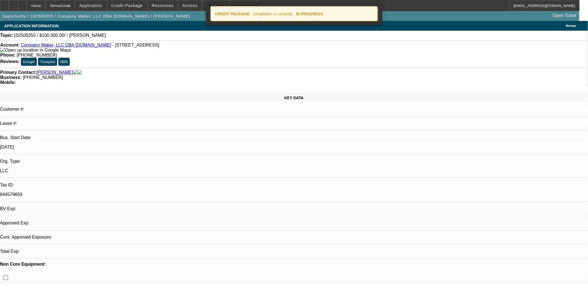
select select "0"
select select "2"
select select "0.1"
select select "4"
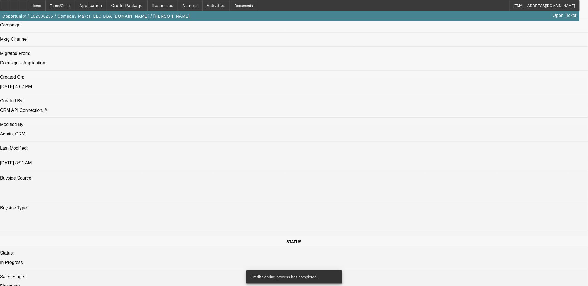
scroll to position [380, 0]
